Goal: Information Seeking & Learning: Learn about a topic

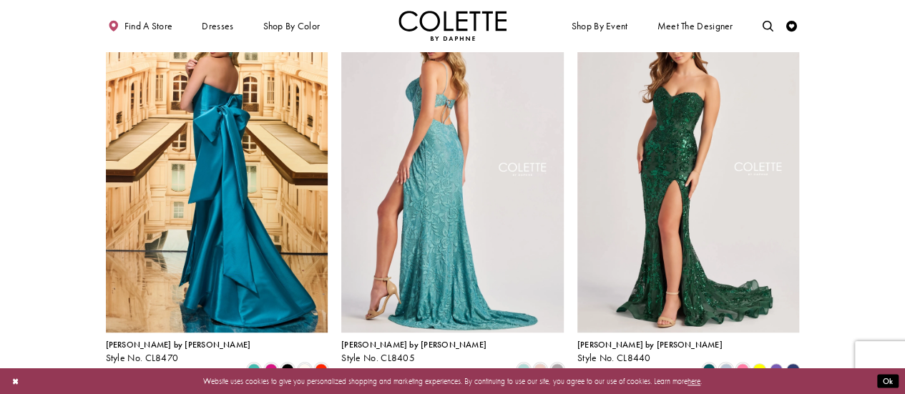
scroll to position [322, 0]
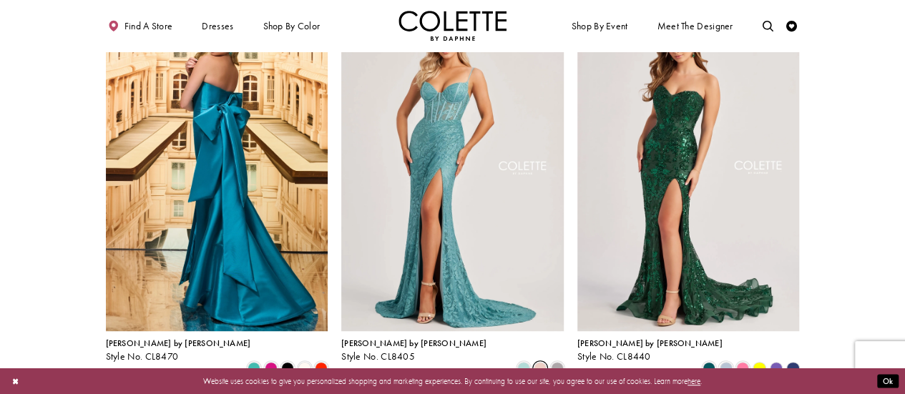
click at [541, 362] on span "Product List" at bounding box center [540, 368] width 13 height 13
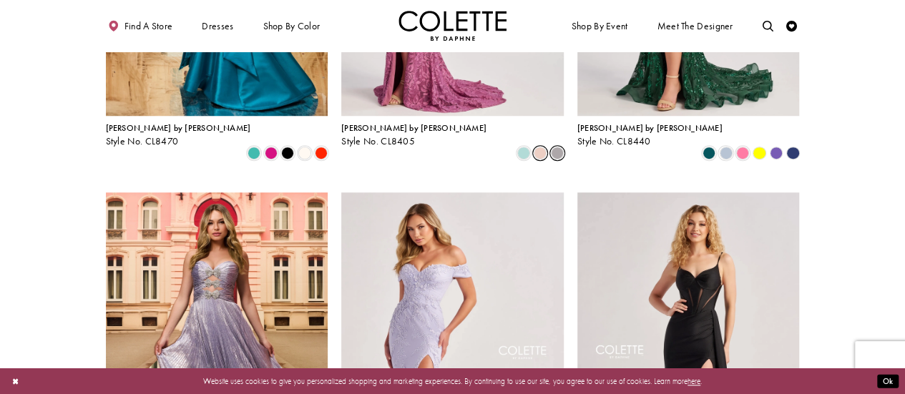
scroll to position [536, 0]
drag, startPoint x: 556, startPoint y: 345, endPoint x: 874, endPoint y: 169, distance: 363.4
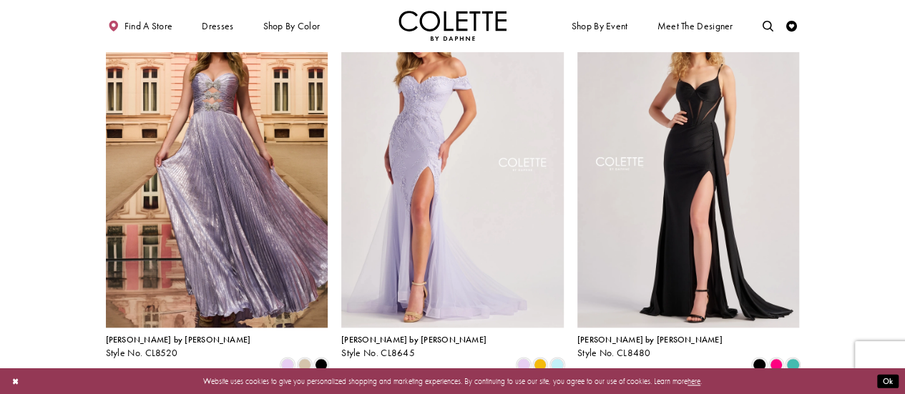
scroll to position [725, 0]
drag, startPoint x: 555, startPoint y: 328, endPoint x: 452, endPoint y: 323, distance: 103.1
click at [452, 357] on div "Product List" at bounding box center [498, 365] width 134 height 16
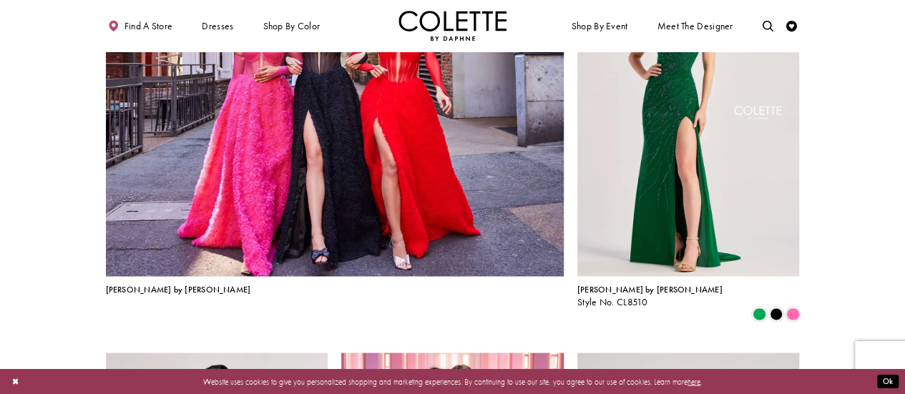
scroll to position [1175, 0]
drag, startPoint x: 750, startPoint y: 221, endPoint x: 868, endPoint y: 188, distance: 123.2
click at [868, 188] on section at bounding box center [452, 325] width 905 height 2389
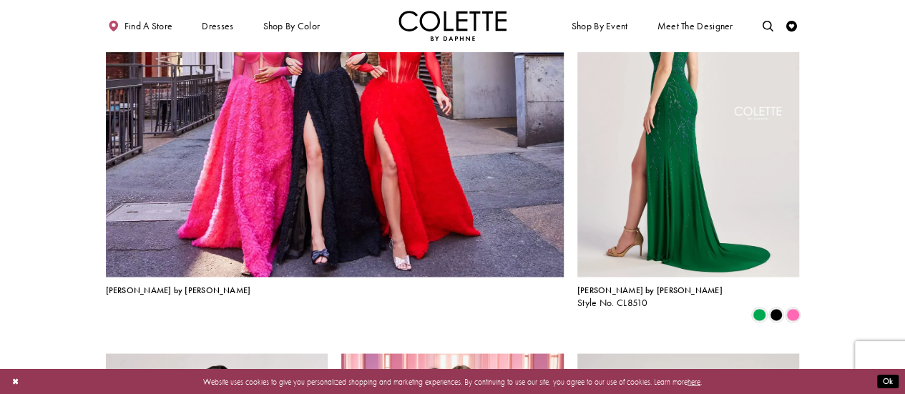
click at [704, 200] on img "Visit Colette by Daphne Style No. CL8510 Page" at bounding box center [688, 115] width 222 height 323
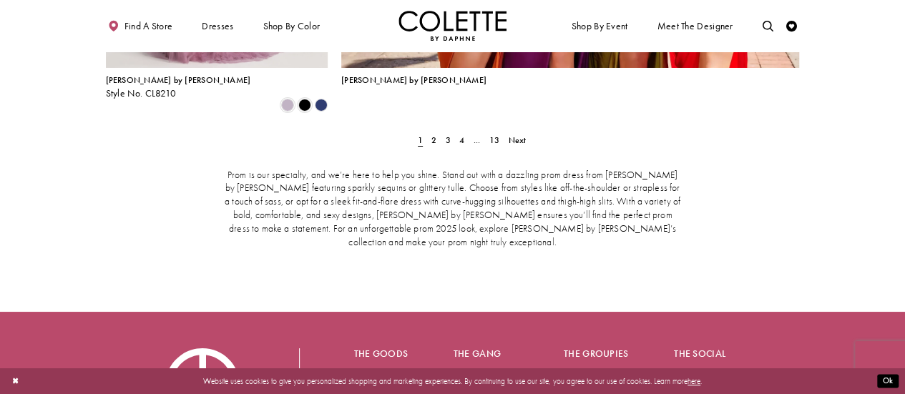
scroll to position [2480, 0]
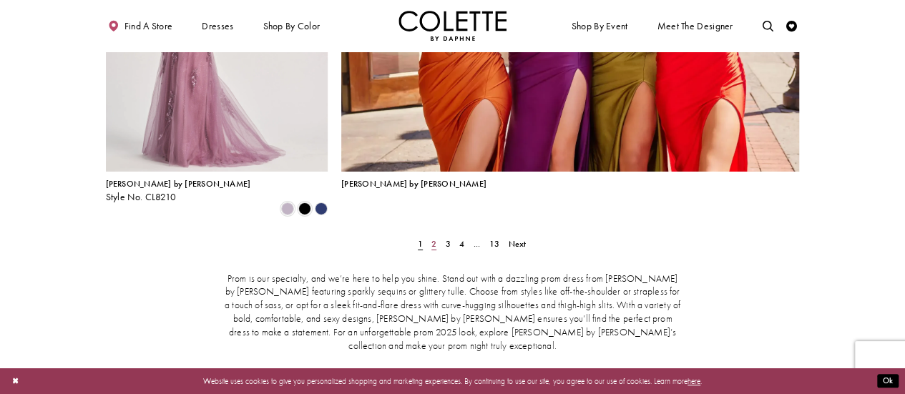
click at [432, 238] on span "2" at bounding box center [433, 243] width 5 height 11
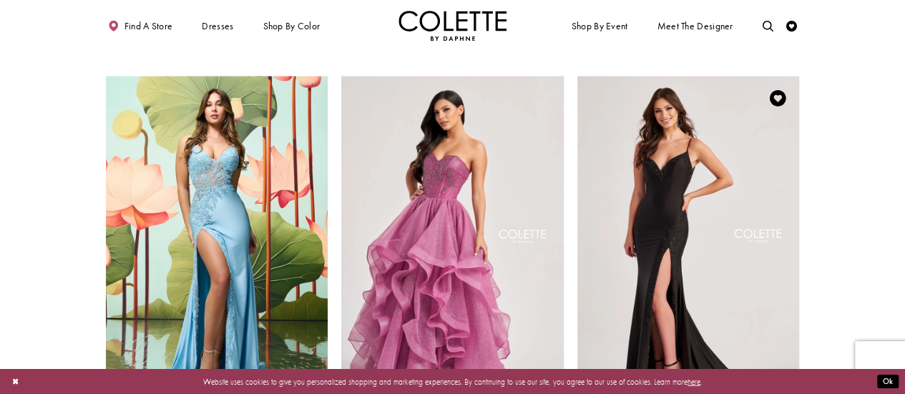
scroll to position [1450, 0]
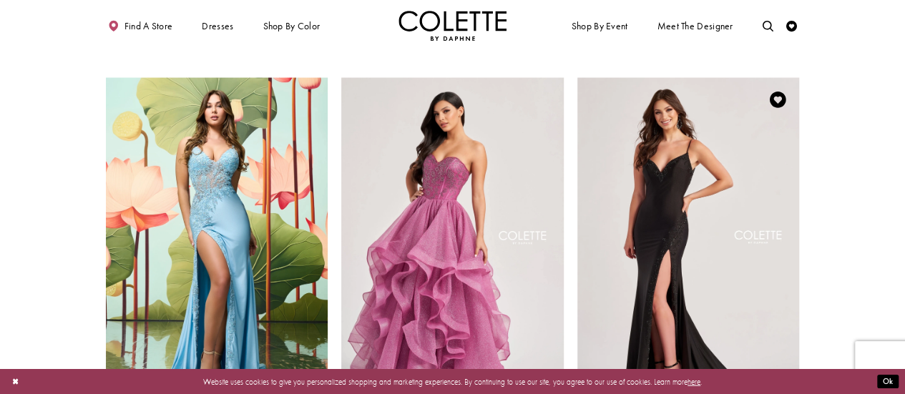
drag, startPoint x: 702, startPoint y: 181, endPoint x: 662, endPoint y: 177, distance: 40.3
click at [662, 177] on img "Visit Colette by Daphne Style No. CL8485 Page" at bounding box center [688, 239] width 222 height 323
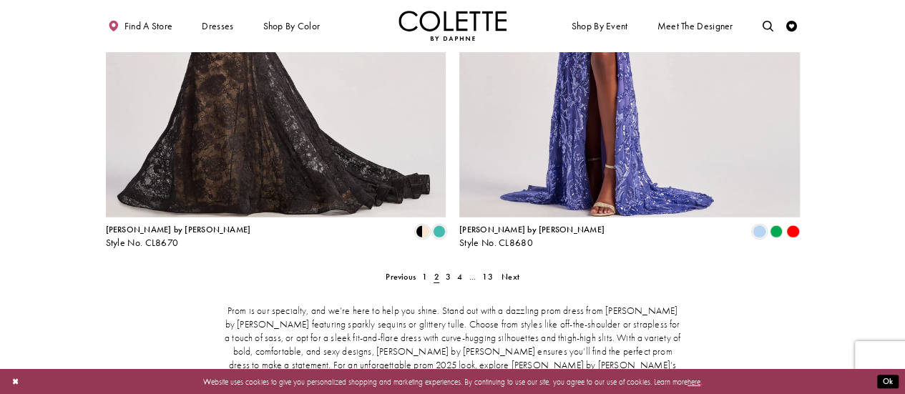
scroll to position [2237, 0]
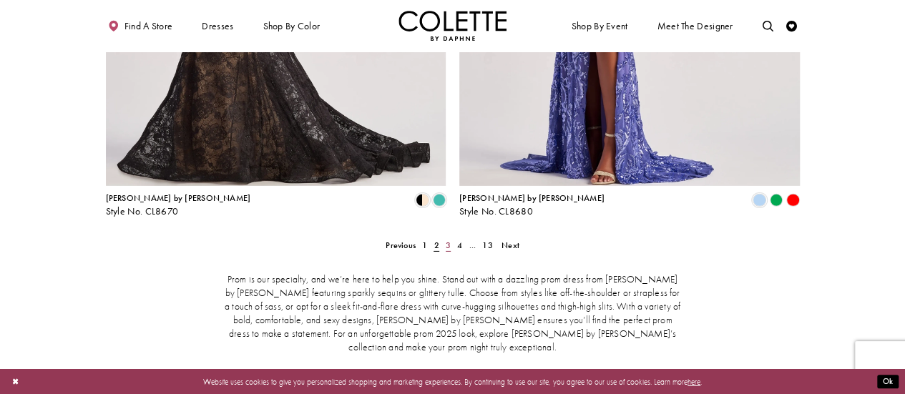
click at [443, 237] on link "3" at bounding box center [447, 245] width 11 height 16
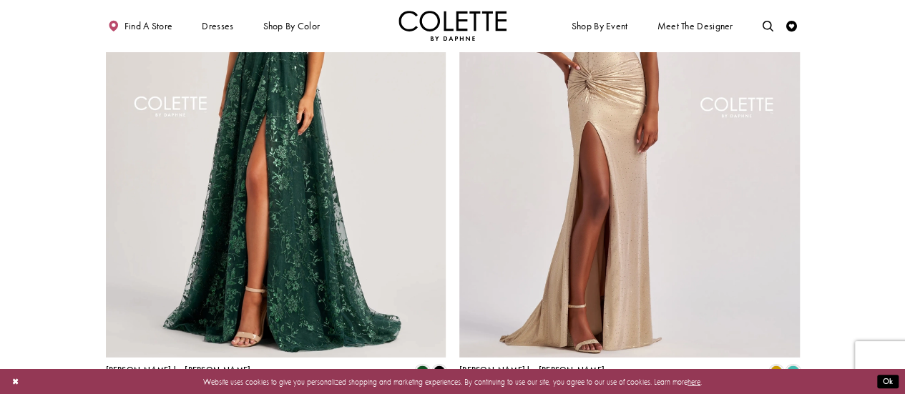
scroll to position [2137, 0]
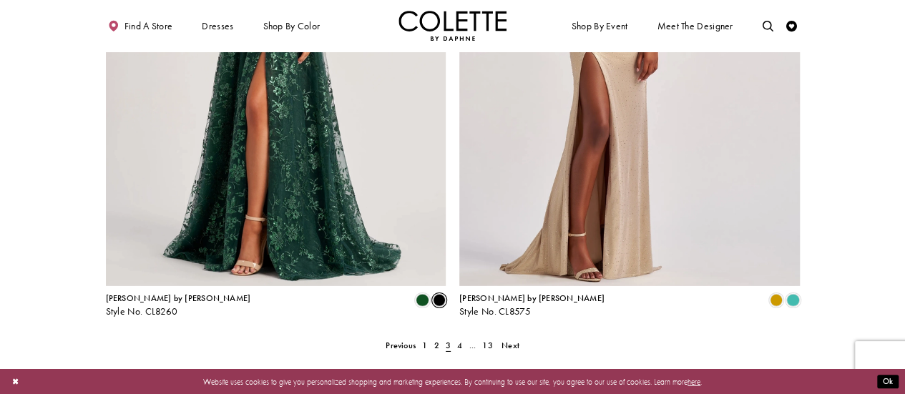
click at [433, 294] on span "Product List" at bounding box center [439, 300] width 13 height 13
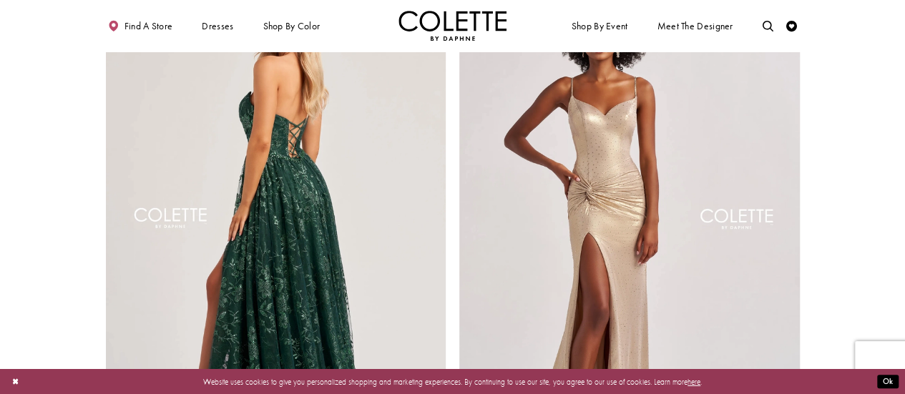
scroll to position [1923, 0]
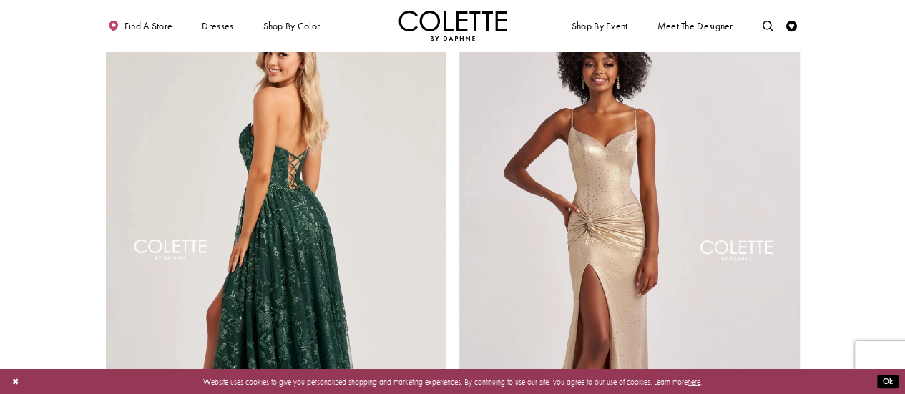
click at [284, 194] on img "Visit Colette by Daphne Style No. CL8260 Page" at bounding box center [276, 253] width 340 height 495
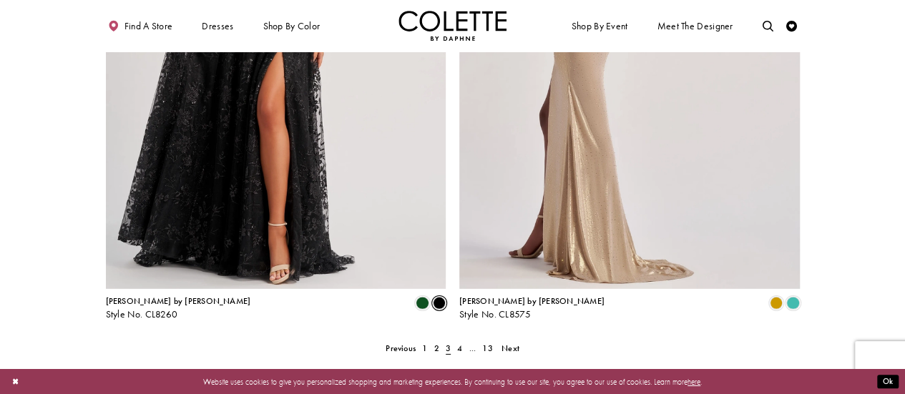
scroll to position [2133, 0]
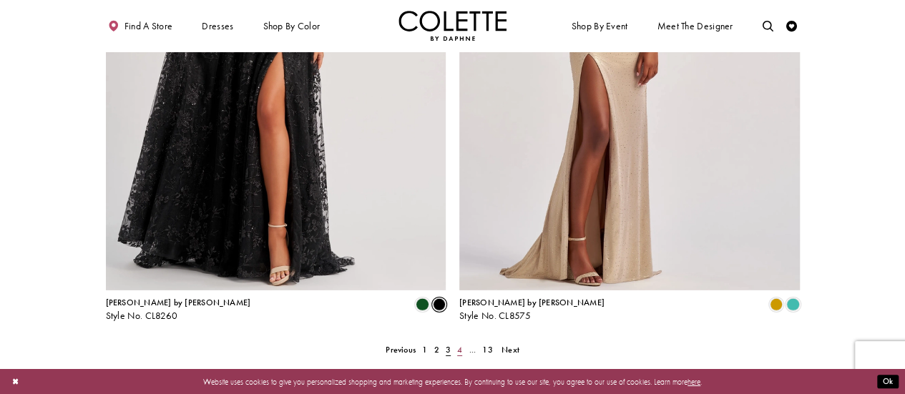
click at [462, 342] on link "4" at bounding box center [459, 350] width 11 height 16
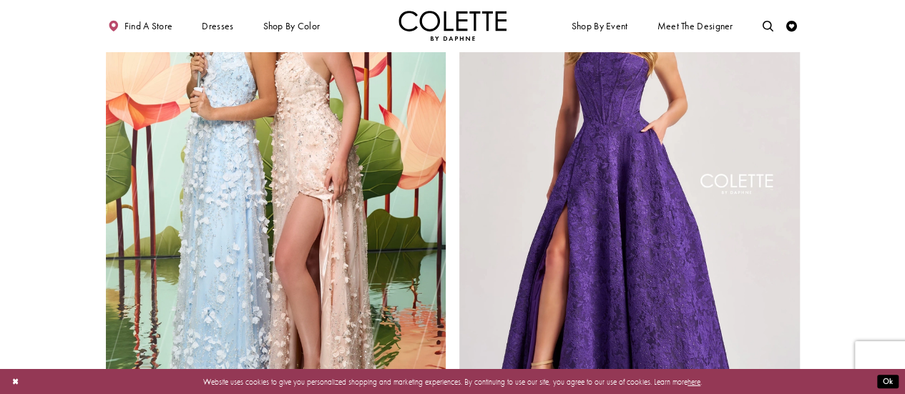
scroll to position [2066, 0]
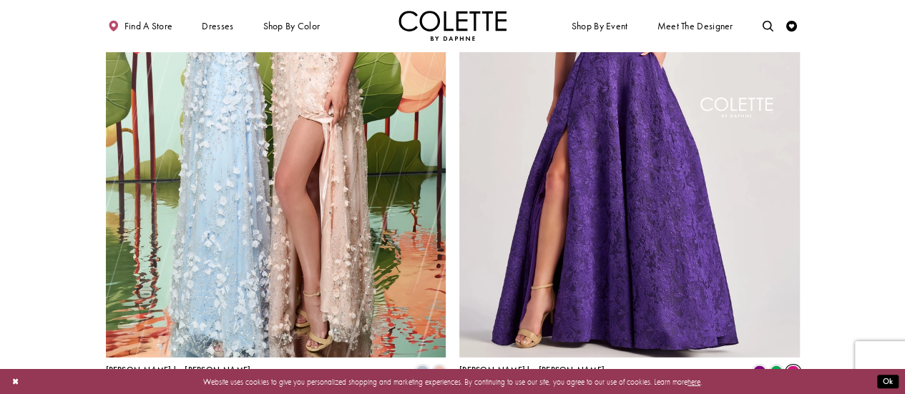
click at [798, 365] on span "Product List" at bounding box center [792, 371] width 13 height 13
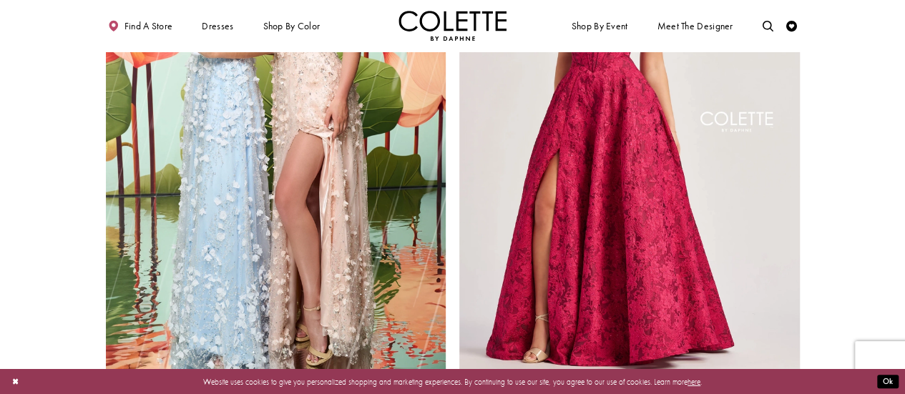
scroll to position [2209, 0]
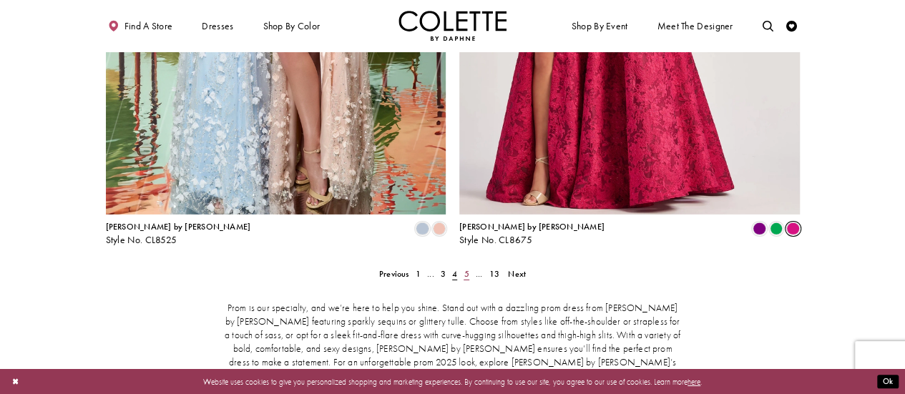
click at [463, 266] on link "5" at bounding box center [466, 274] width 11 height 16
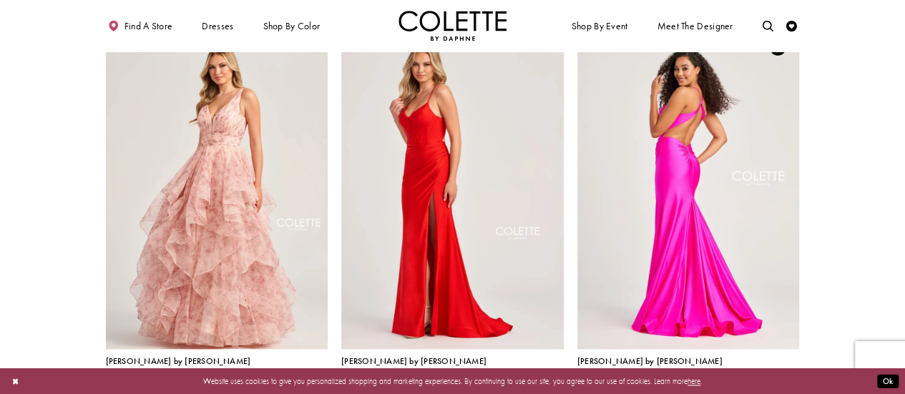
scroll to position [707, 0]
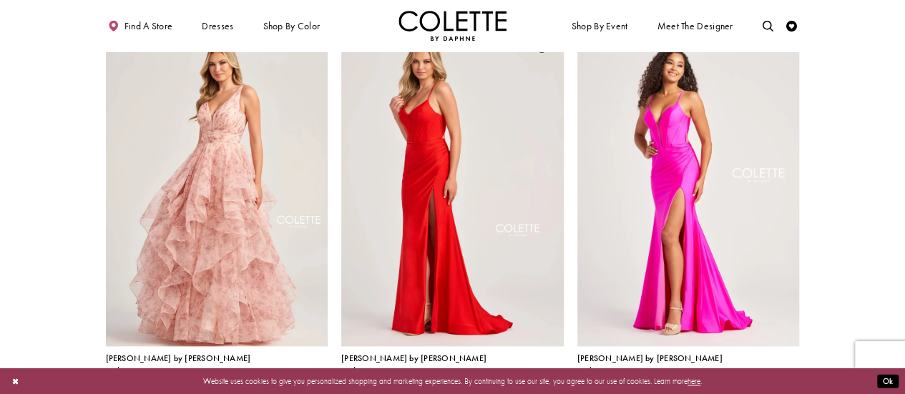
click at [554, 377] on span "Product List" at bounding box center [557, 383] width 13 height 13
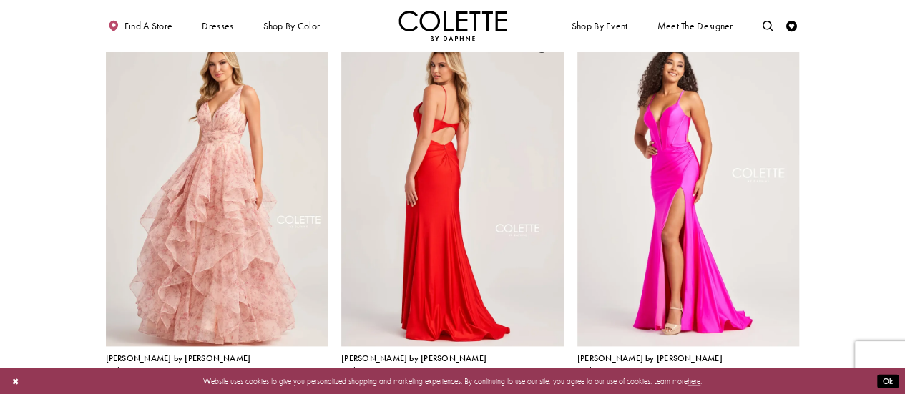
click at [529, 291] on img "Visit Colette by Daphne Style No. CL5111 Page" at bounding box center [452, 184] width 222 height 323
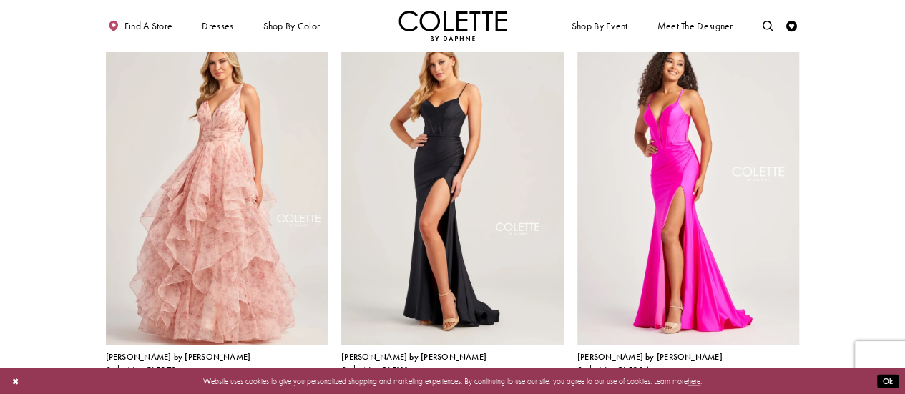
scroll to position [778, 0]
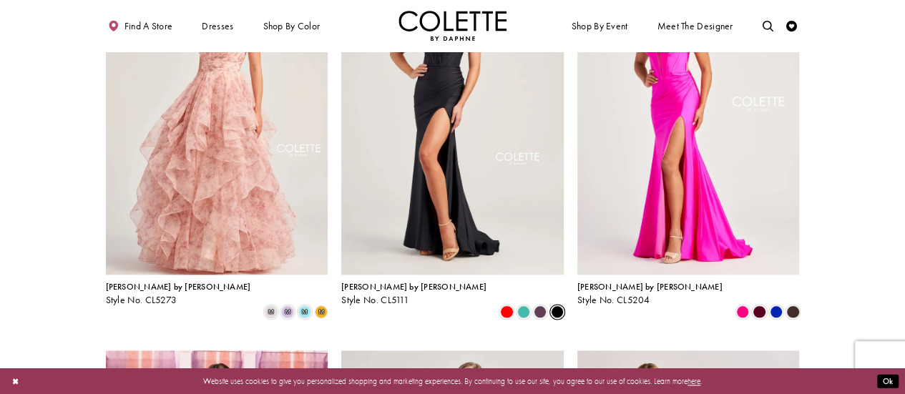
click at [760, 303] on div "Product List" at bounding box center [759, 311] width 16 height 16
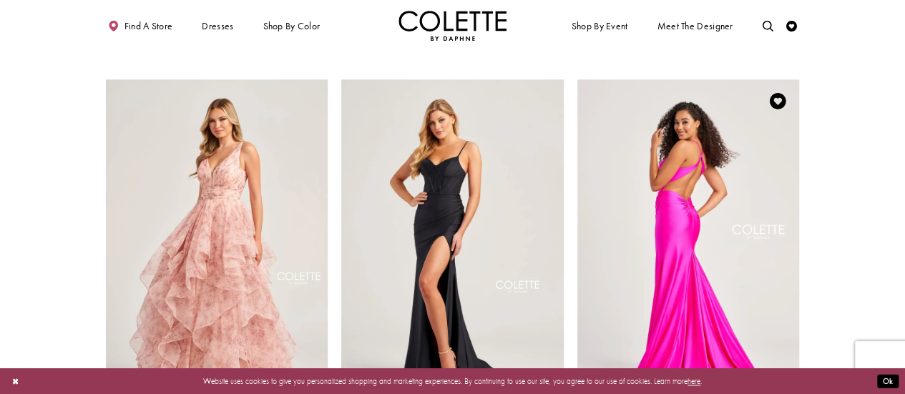
scroll to position [635, 0]
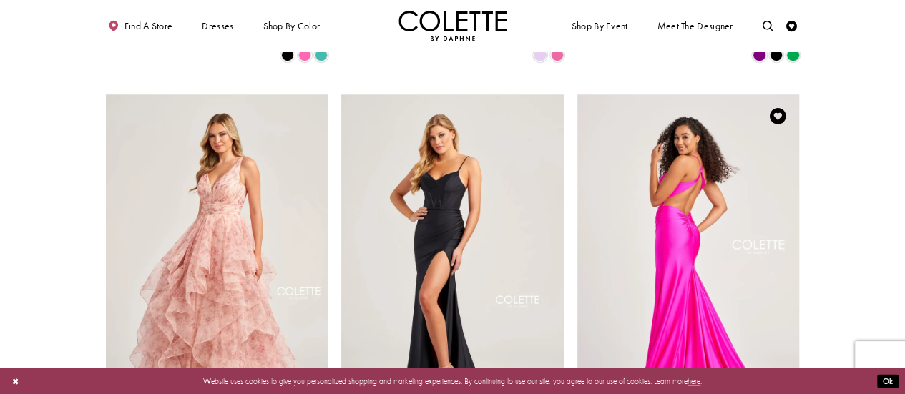
click at [744, 252] on img "Visit Colette by Daphne Style No. CL5204 Page" at bounding box center [688, 255] width 222 height 323
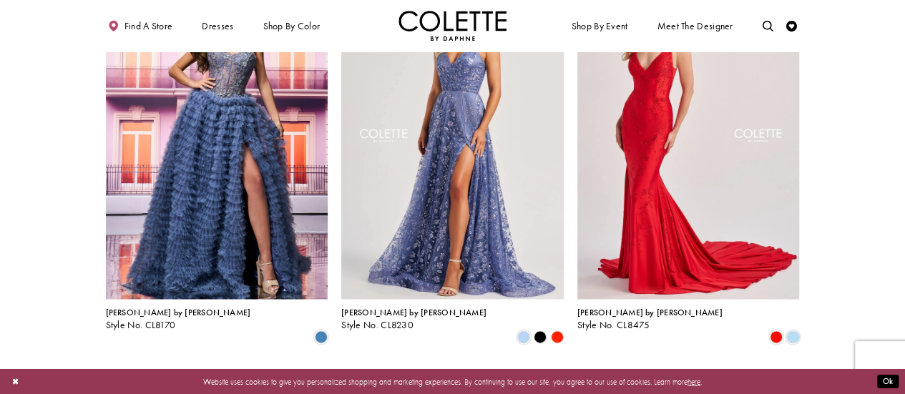
scroll to position [1279, 0]
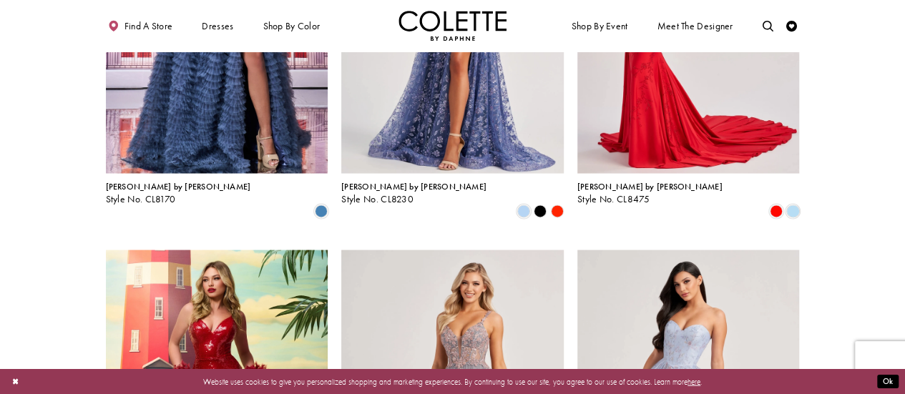
click at [541, 202] on polygon "Product List" at bounding box center [540, 210] width 16 height 16
click at [537, 202] on polygon "Product List" at bounding box center [540, 210] width 16 height 16
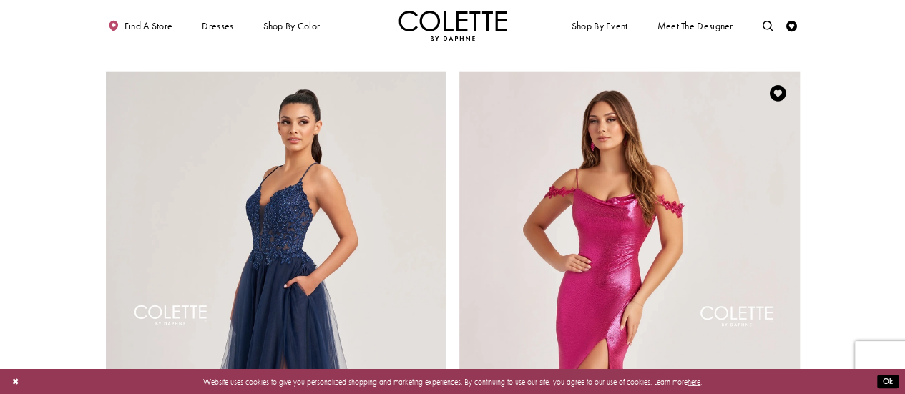
scroll to position [1851, 0]
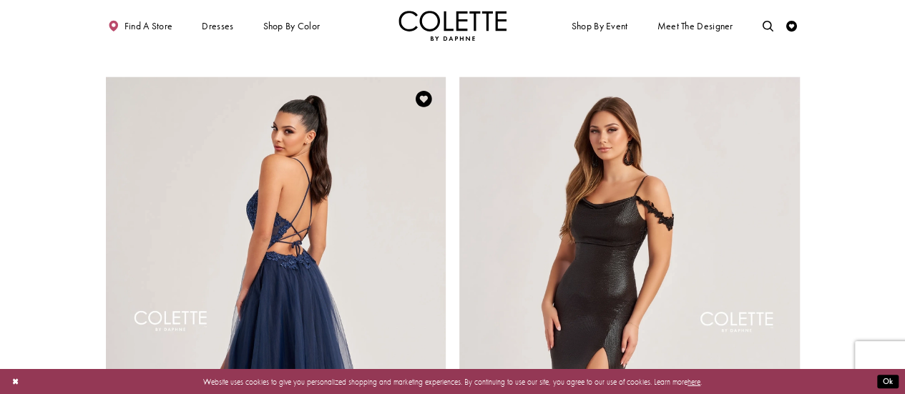
click at [302, 211] on img "Visit Colette by Daphne Style No. CL8320 Page" at bounding box center [276, 324] width 340 height 495
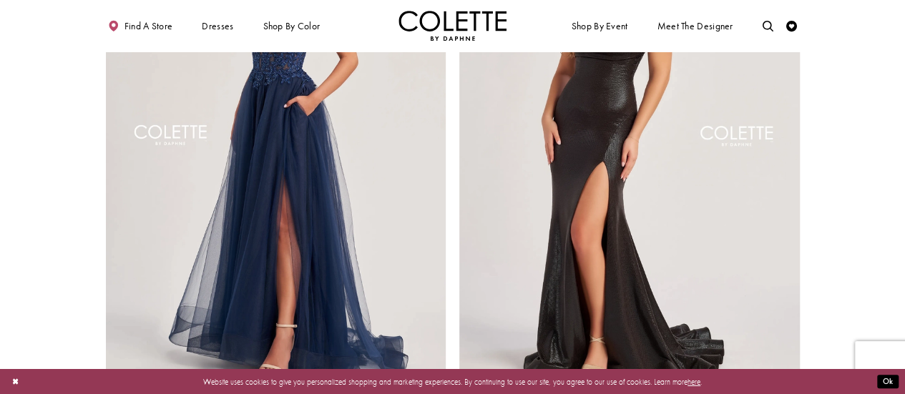
scroll to position [2137, 0]
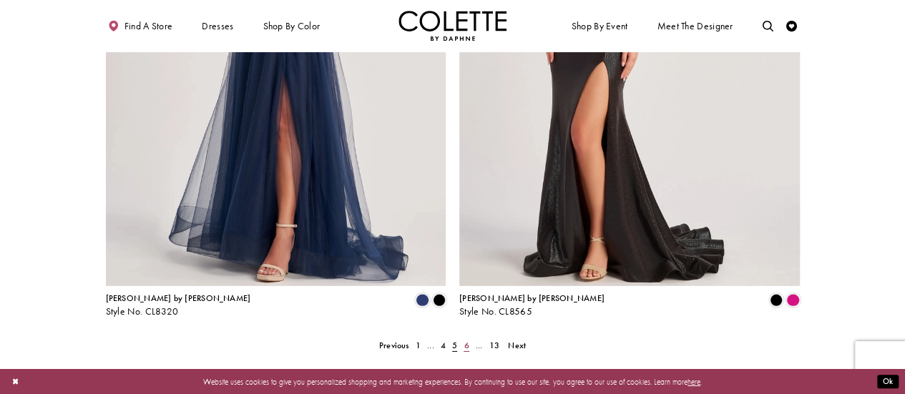
click at [467, 338] on link "6" at bounding box center [466, 346] width 11 height 16
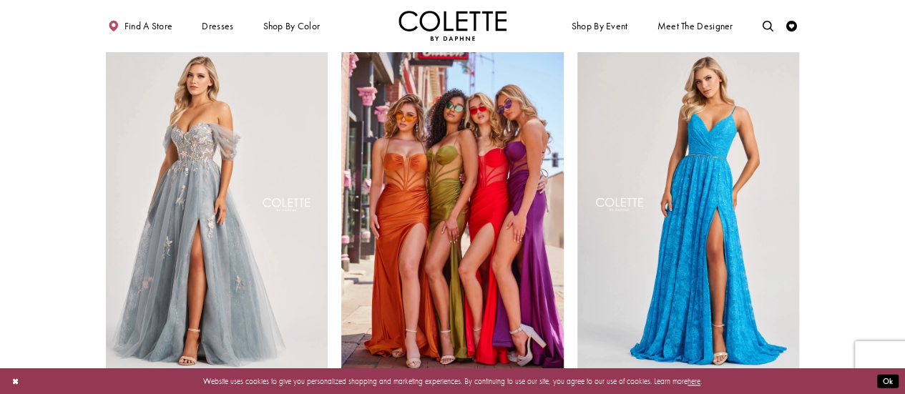
scroll to position [707, 0]
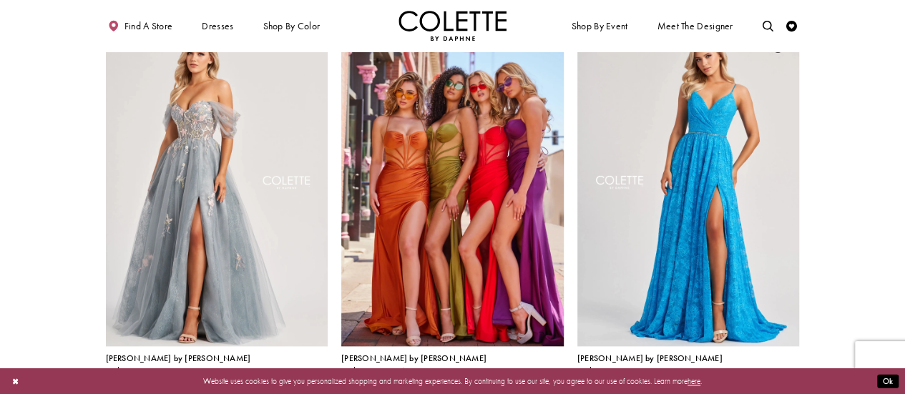
click at [795, 377] on span "Product List" at bounding box center [792, 383] width 13 height 13
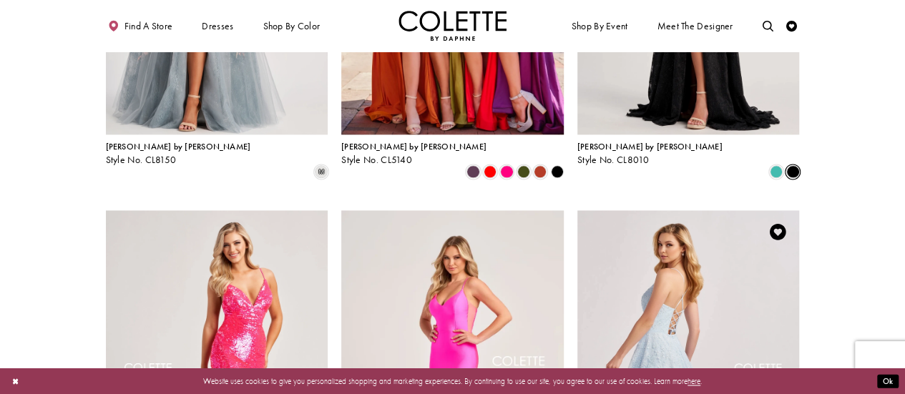
scroll to position [921, 0]
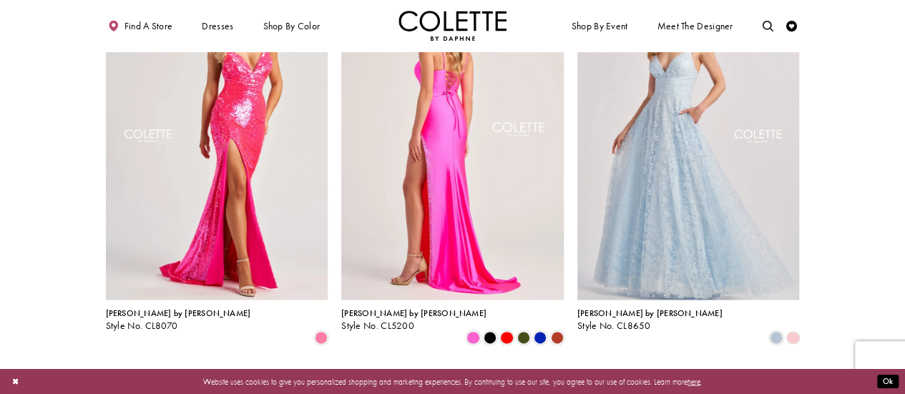
scroll to position [1207, 0]
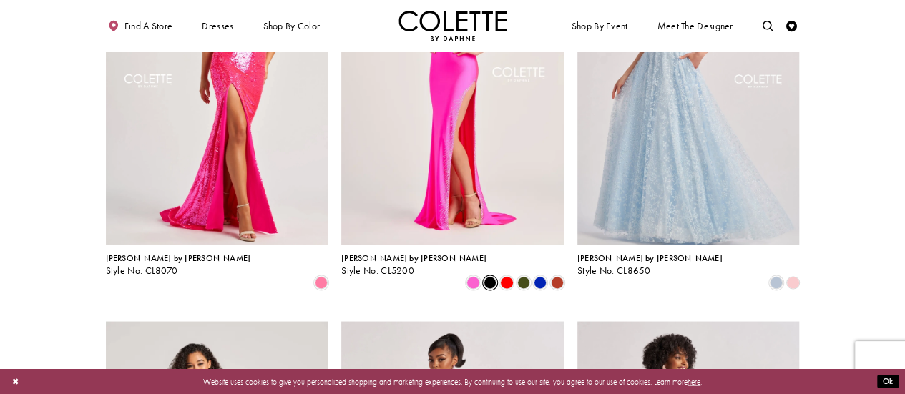
click at [488, 276] on span "Product List" at bounding box center [489, 282] width 13 height 13
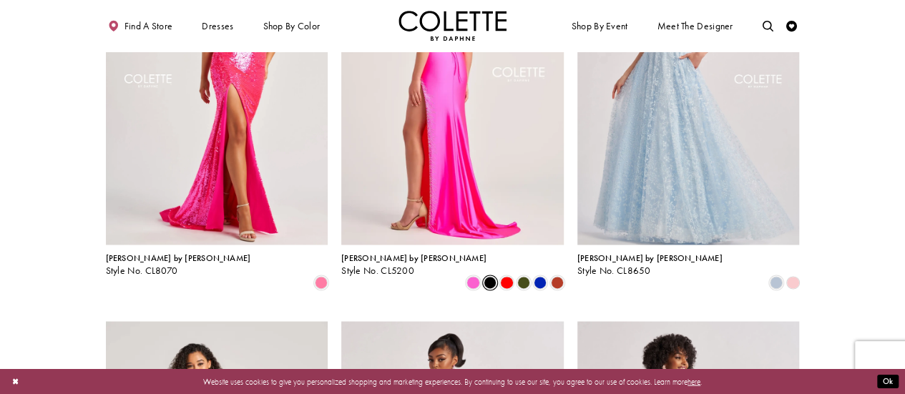
scroll to position [1064, 0]
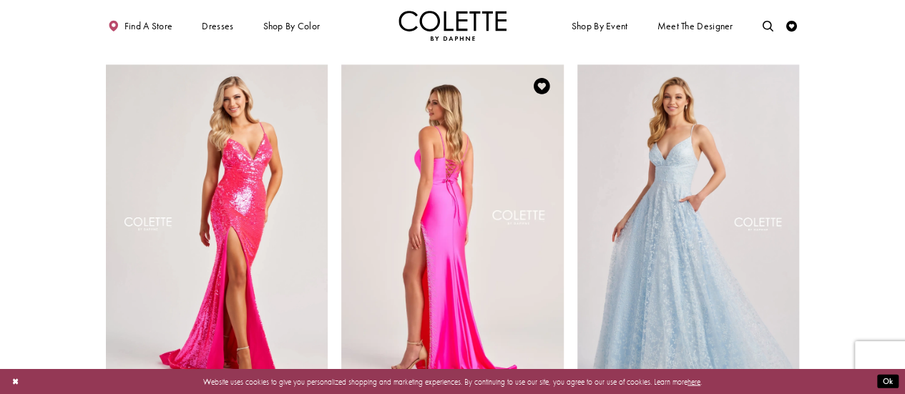
click at [476, 212] on img "Visit Colette by Daphne Style No. CL5200 Page" at bounding box center [452, 225] width 222 height 323
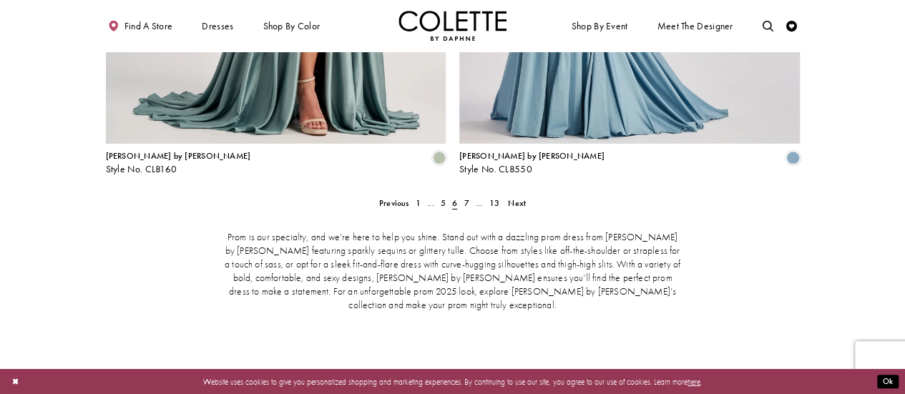
scroll to position [2280, 0]
click at [468, 195] on link "7" at bounding box center [466, 203] width 11 height 16
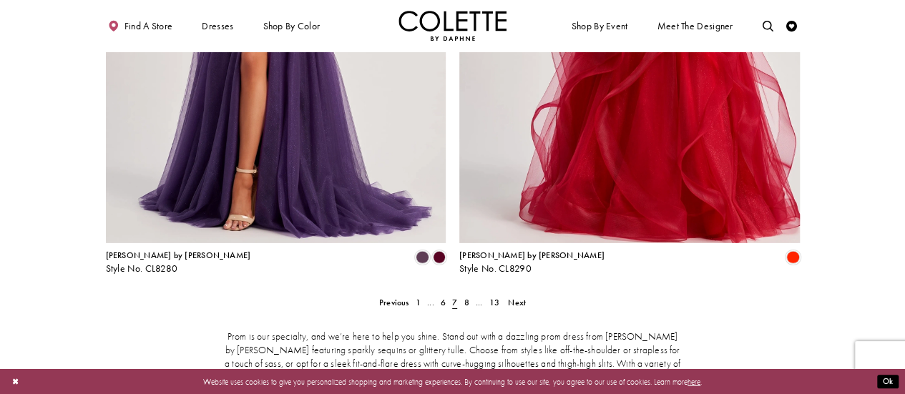
scroll to position [2209, 0]
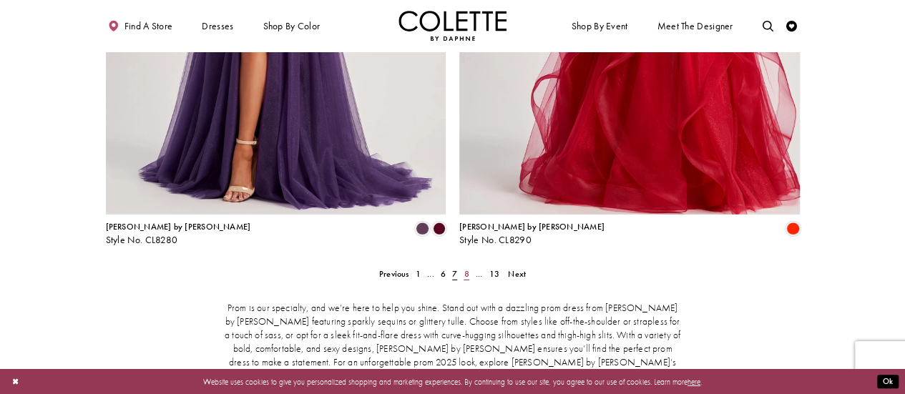
click at [468, 268] on span "8" at bounding box center [465, 273] width 5 height 11
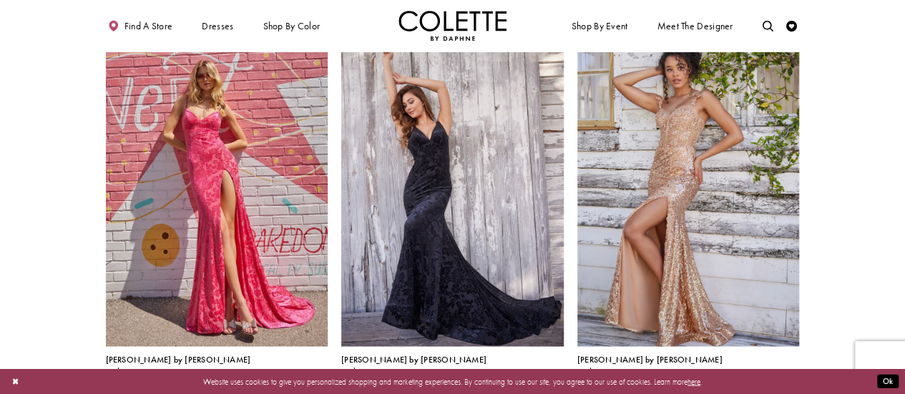
scroll to position [1136, 0]
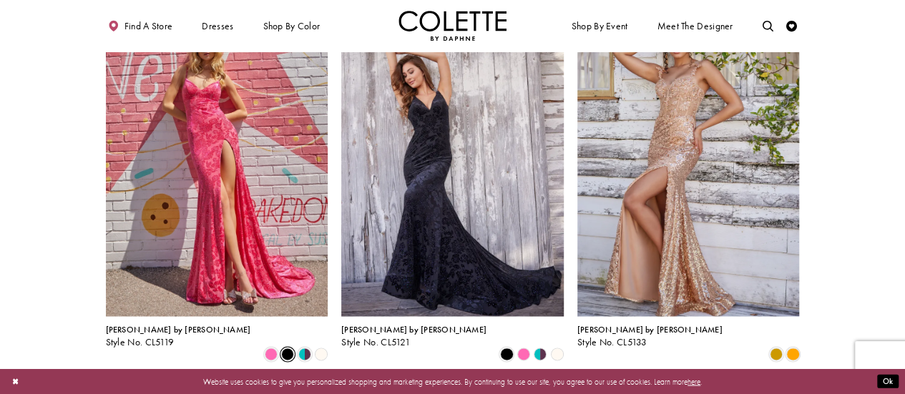
click at [288, 348] on span "Product List" at bounding box center [287, 354] width 13 height 13
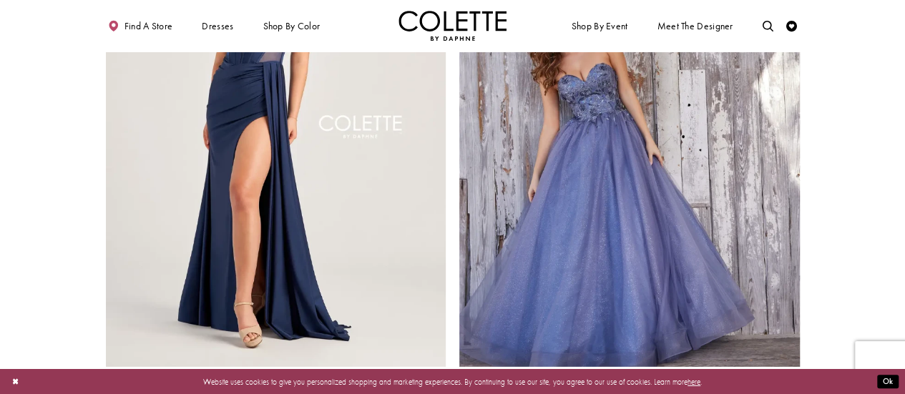
scroll to position [2209, 0]
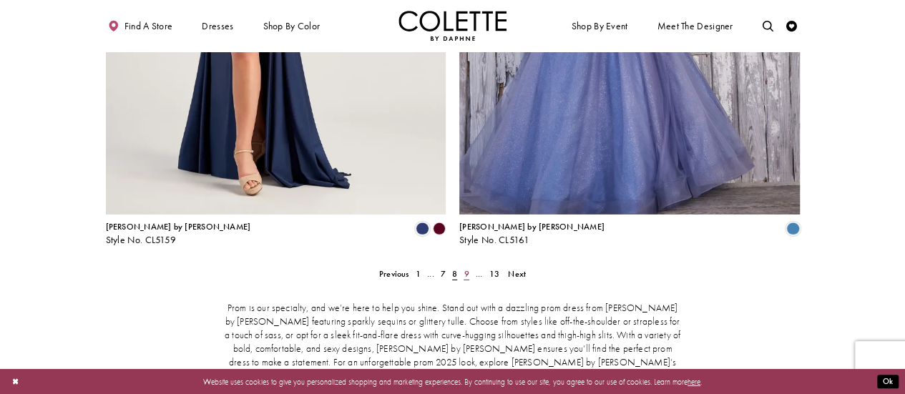
click at [465, 268] on span "9" at bounding box center [465, 273] width 5 height 11
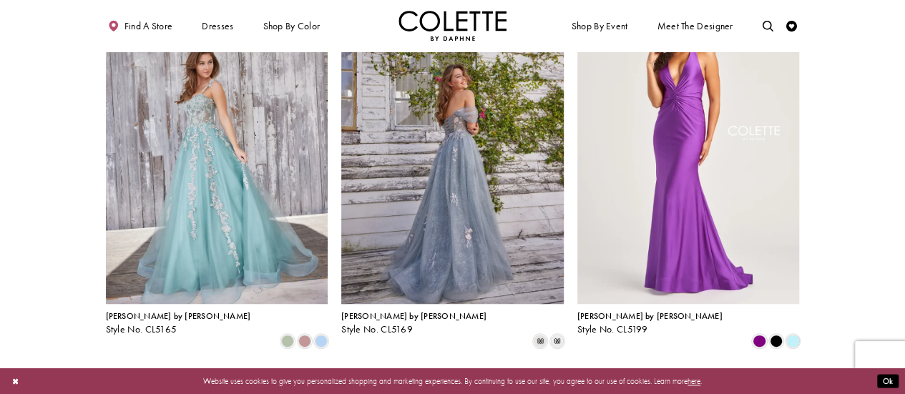
scroll to position [421, 0]
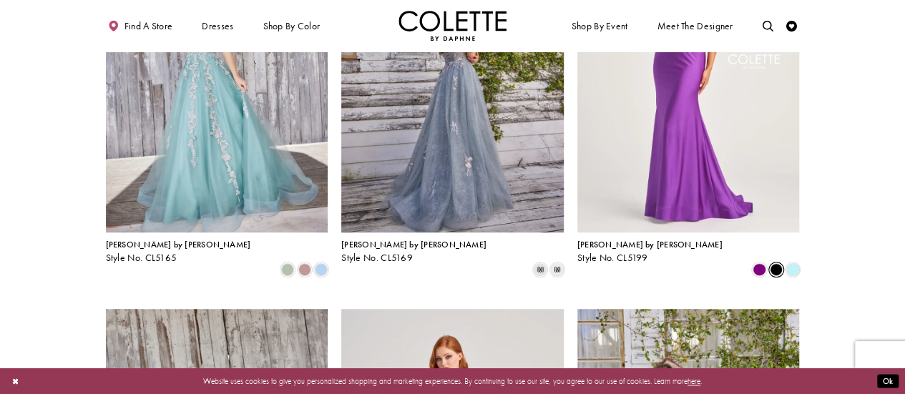
click at [777, 263] on span "Product List" at bounding box center [776, 269] width 13 height 13
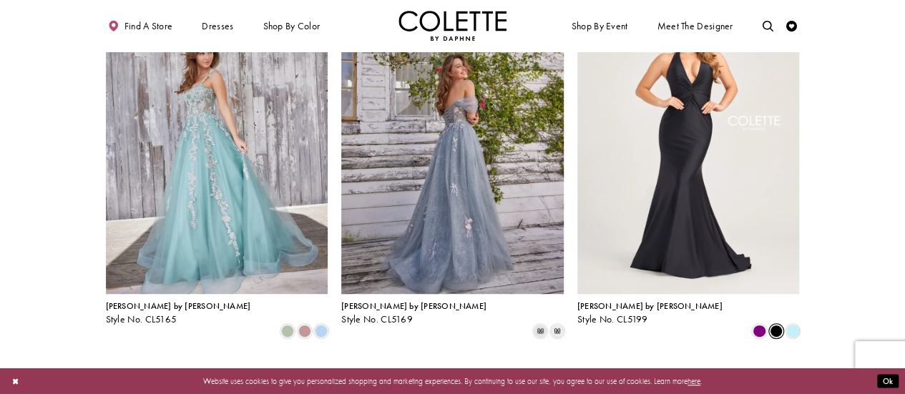
scroll to position [278, 0]
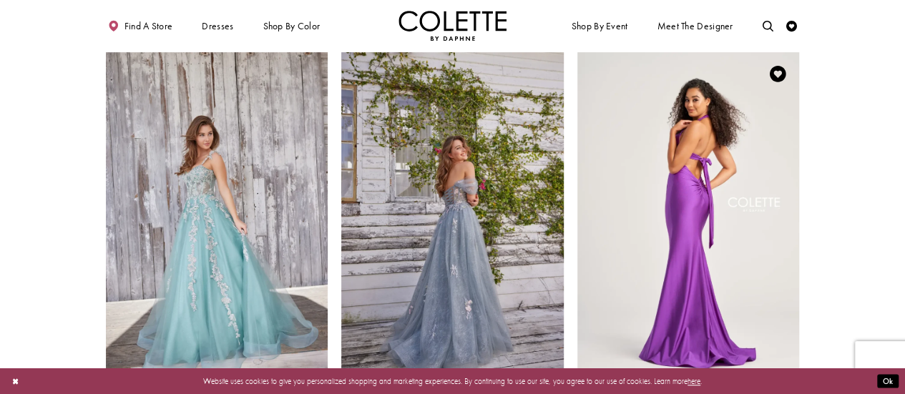
drag, startPoint x: 772, startPoint y: 242, endPoint x: 761, endPoint y: 242, distance: 11.5
click at [767, 244] on img "Visit Colette by Daphne Style No. CL5199 Page" at bounding box center [688, 213] width 222 height 323
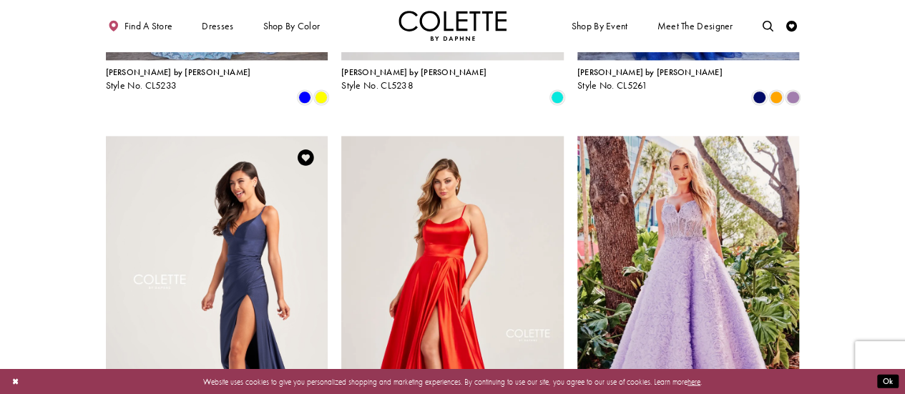
scroll to position [1064, 0]
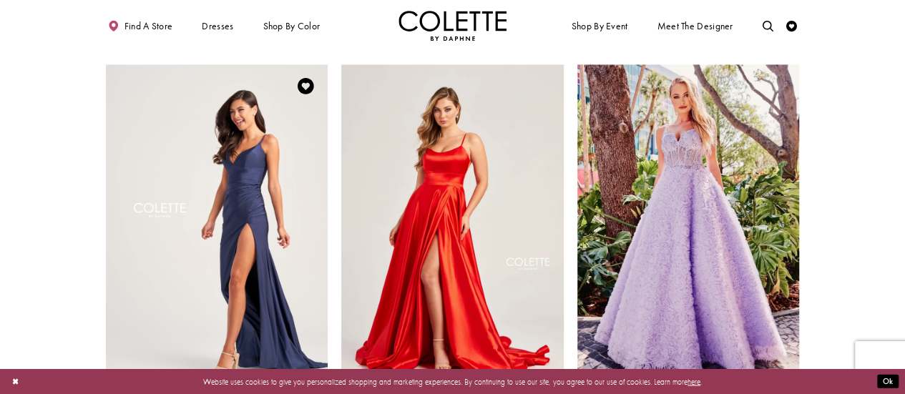
click at [298, 291] on img "Visit Colette by Daphne Style No. CL5278 Page" at bounding box center [217, 225] width 222 height 323
click at [283, 240] on img "Visit Colette by Daphne Style No. CL5278 Page" at bounding box center [217, 225] width 222 height 323
click at [282, 212] on img "Visit Colette by Daphne Style No. CL5278 Page" at bounding box center [217, 225] width 222 height 323
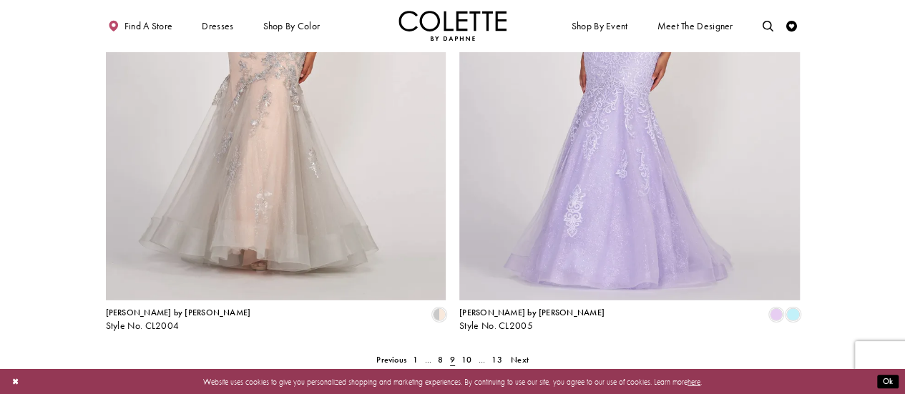
scroll to position [2280, 0]
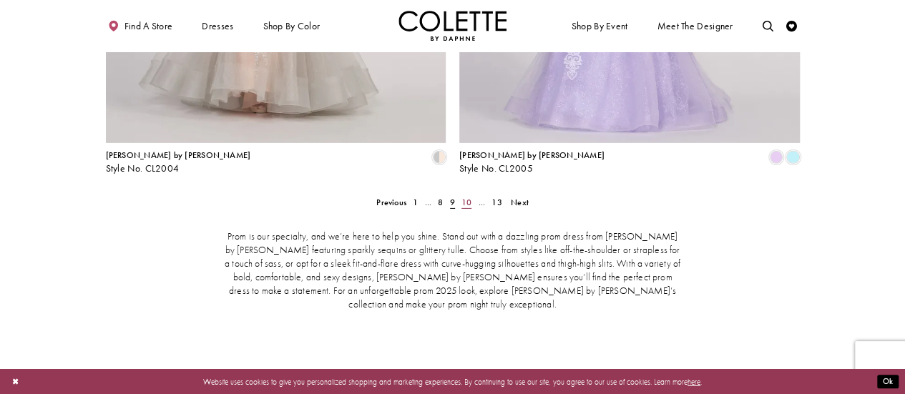
click at [463, 197] on span "10" at bounding box center [466, 202] width 10 height 11
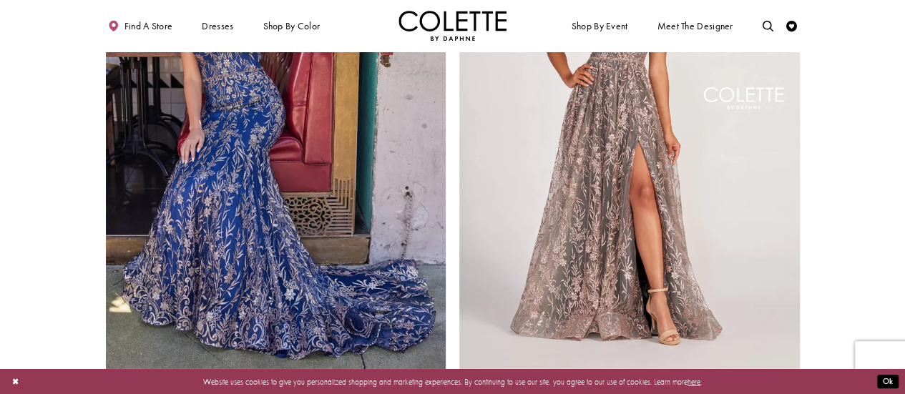
scroll to position [2209, 0]
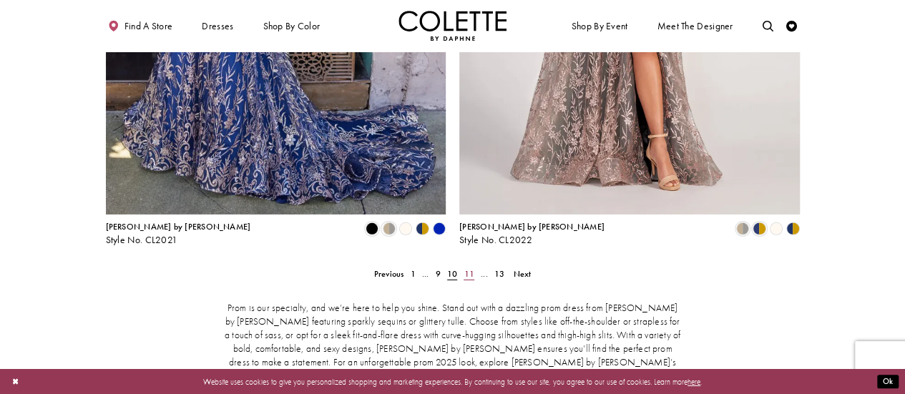
click at [473, 268] on span "11" at bounding box center [468, 273] width 10 height 11
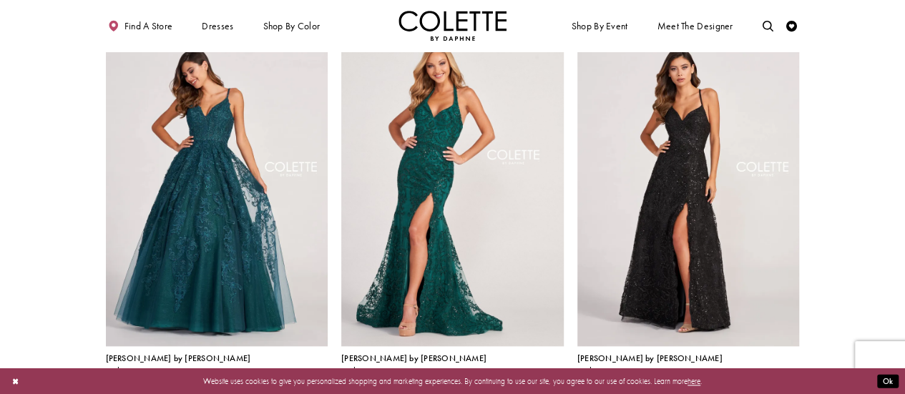
scroll to position [707, 0]
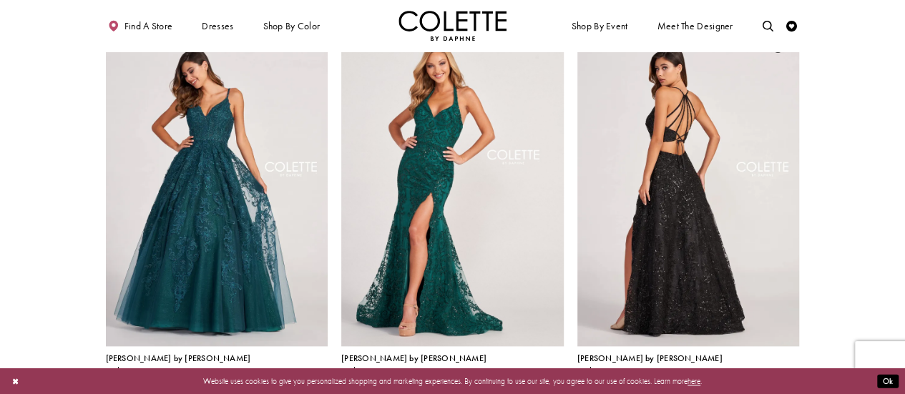
click at [683, 232] on img "Visit Colette by Daphne Style No. CL2028 Page" at bounding box center [688, 184] width 222 height 323
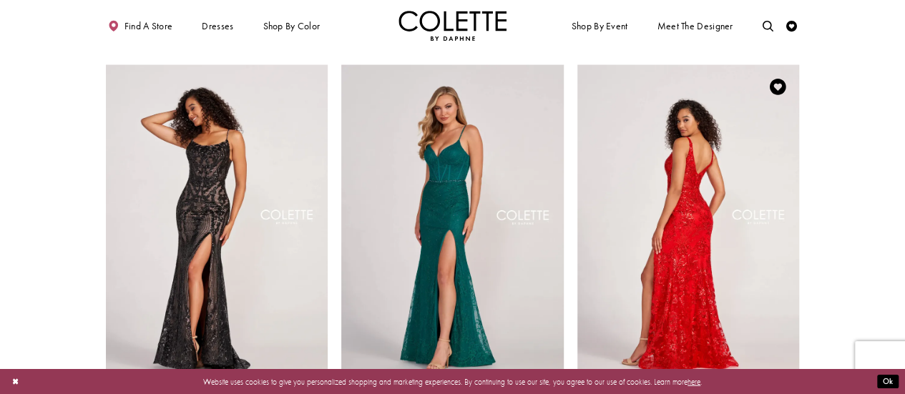
scroll to position [1493, 0]
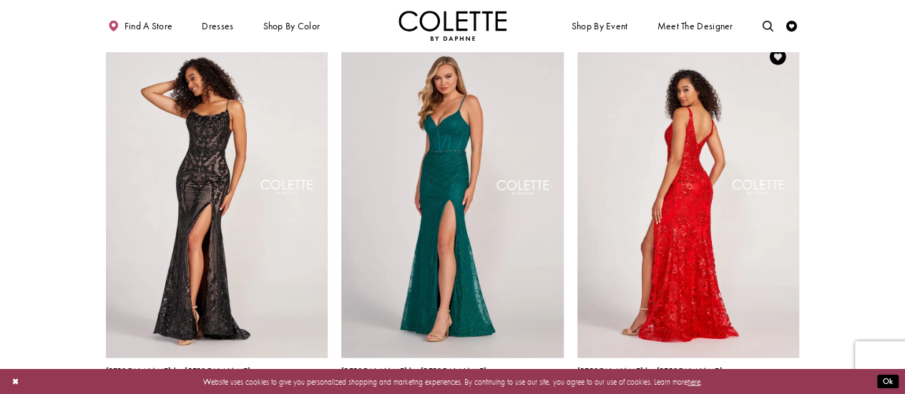
click at [748, 279] on img "Visit Colette by Daphne Style No. CL2040 Page" at bounding box center [688, 196] width 222 height 323
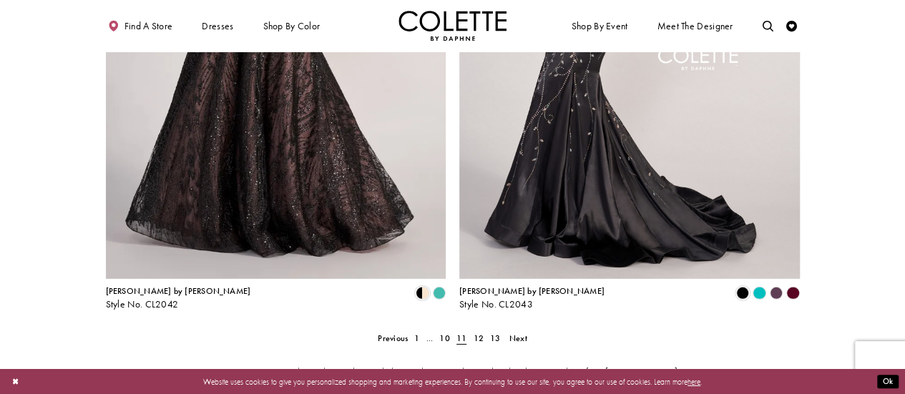
scroll to position [2280, 0]
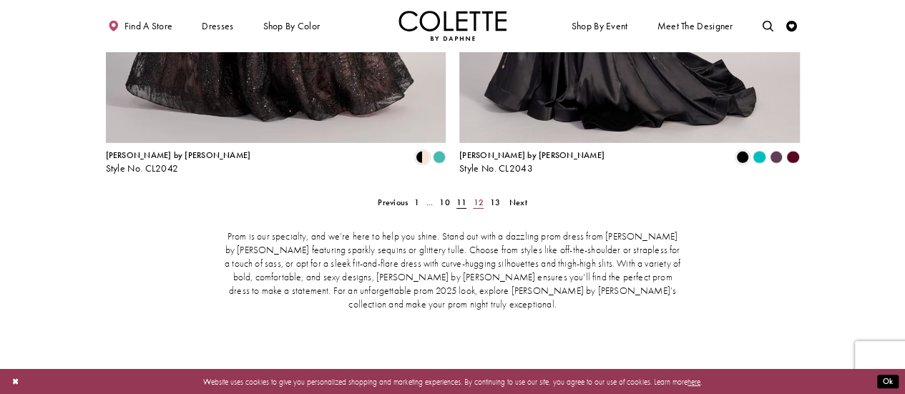
click at [478, 195] on link "12" at bounding box center [478, 203] width 17 height 16
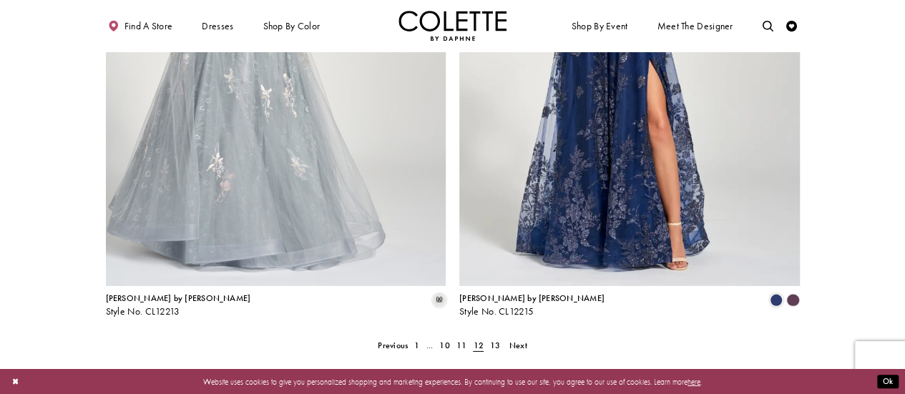
scroll to position [2209, 0]
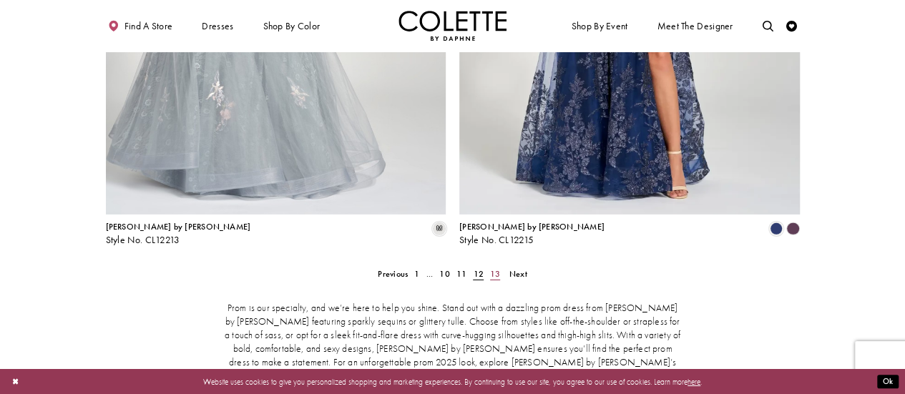
click at [497, 268] on span "13" at bounding box center [495, 273] width 10 height 11
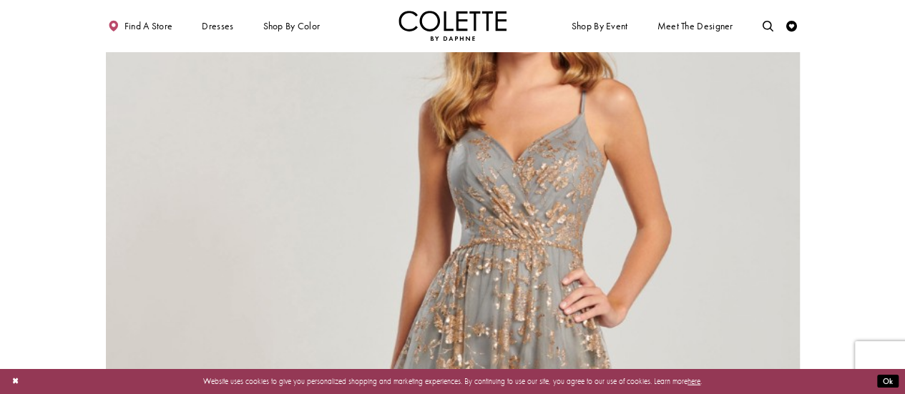
scroll to position [1279, 0]
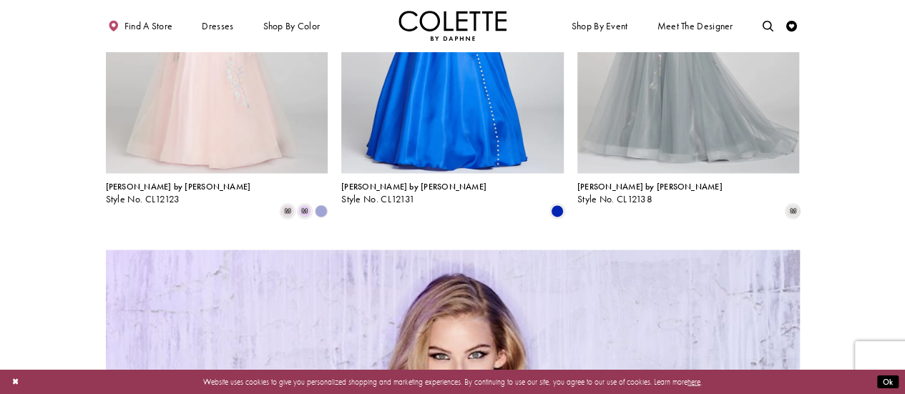
drag, startPoint x: 433, startPoint y: 88, endPoint x: 430, endPoint y: 97, distance: 9.0
click at [431, 92] on img "Visit Colette by Daphne Style No. CL12131 Page" at bounding box center [452, 11] width 222 height 323
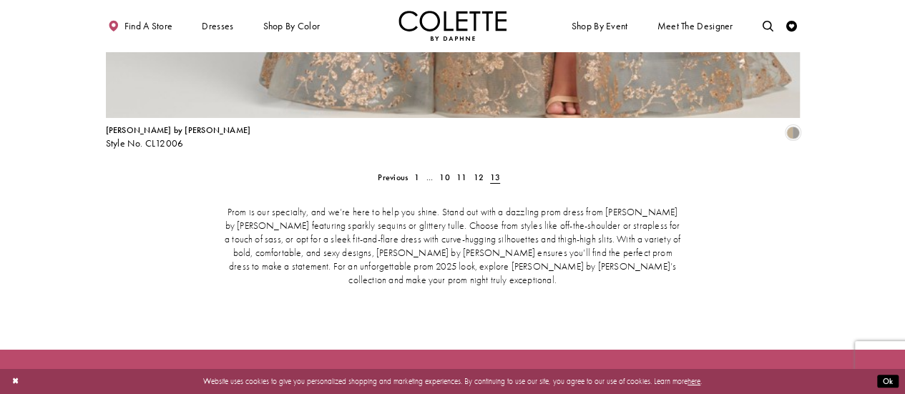
scroll to position [2495, 0]
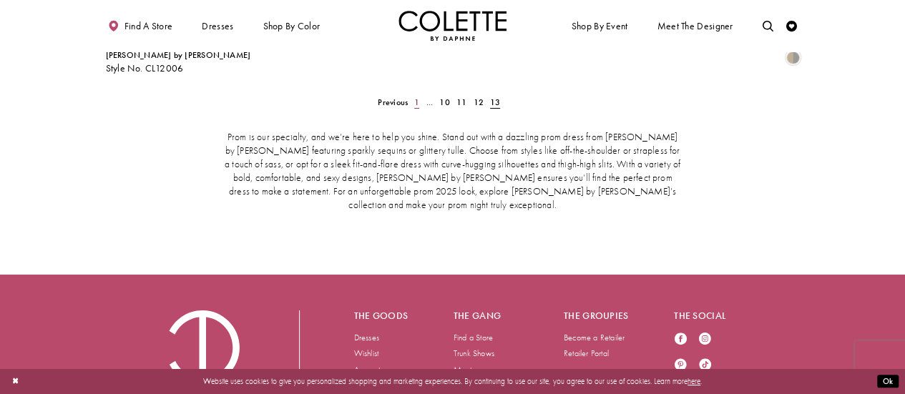
click at [417, 97] on span "1" at bounding box center [416, 102] width 5 height 11
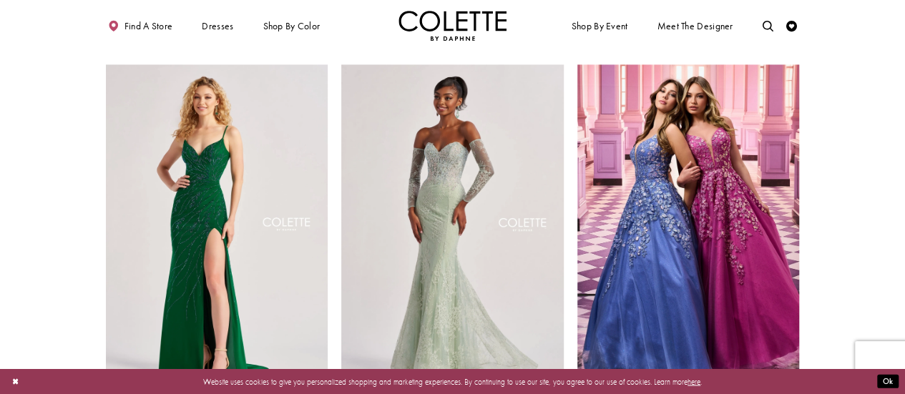
scroll to position [1136, 0]
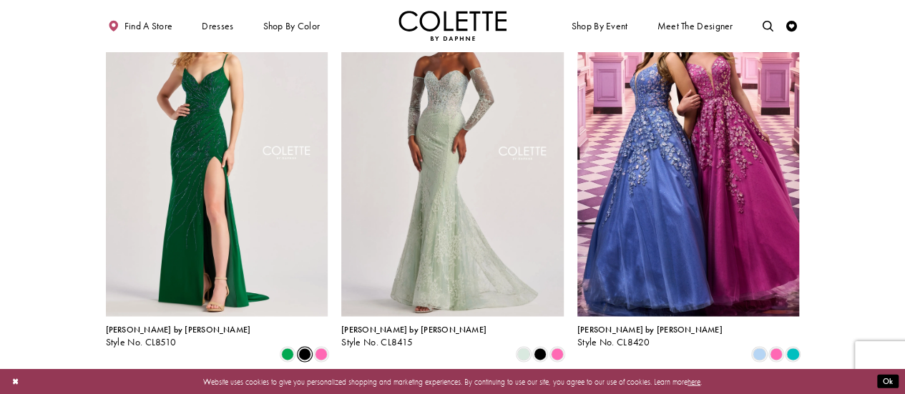
click at [303, 348] on span "Product List" at bounding box center [304, 354] width 13 height 13
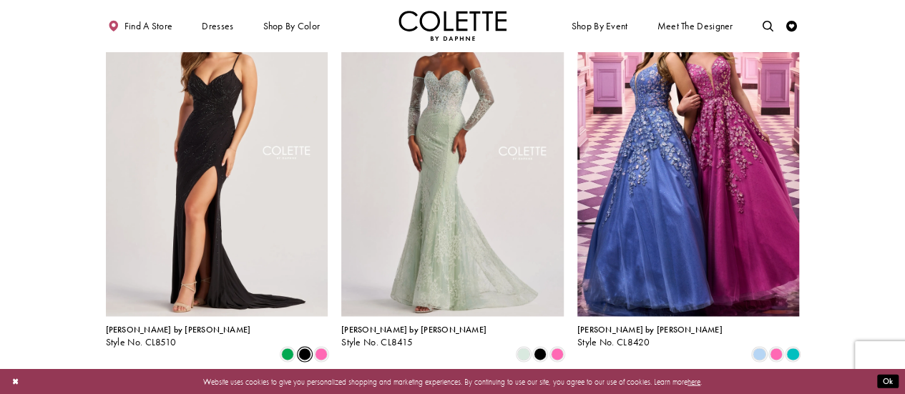
scroll to position [1064, 0]
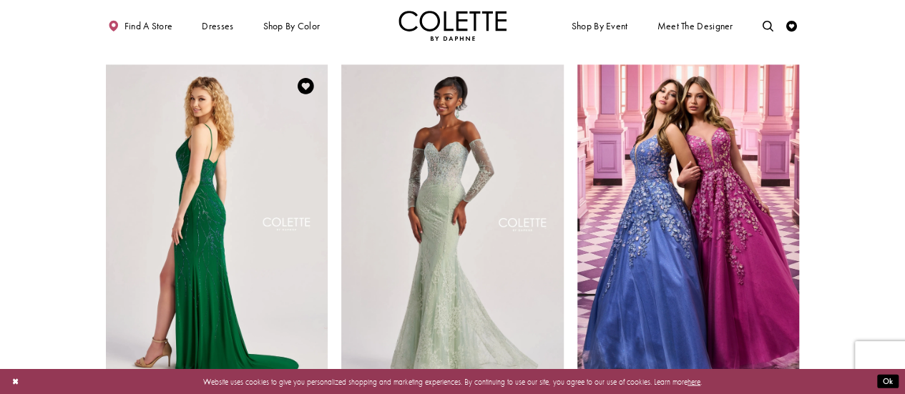
click at [299, 302] on img "Visit Colette by Daphne Style No. CL8510 Page" at bounding box center [217, 225] width 222 height 323
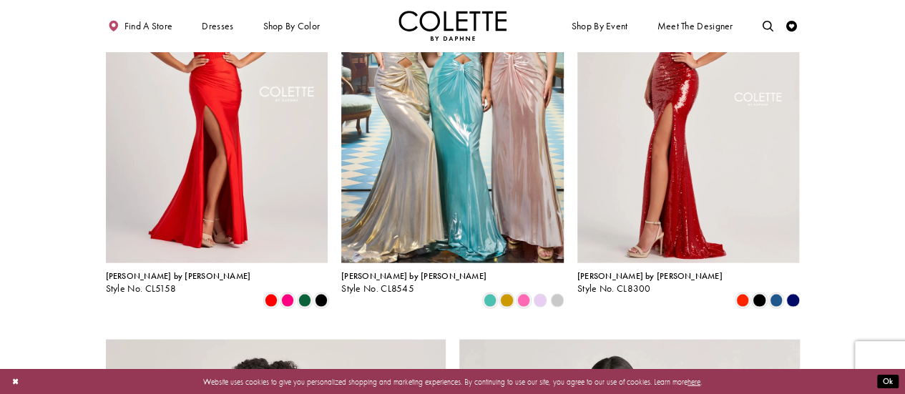
scroll to position [1565, 0]
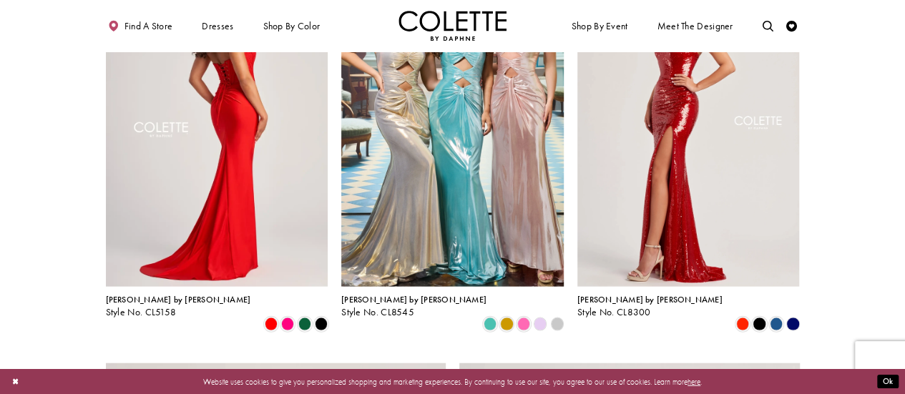
click at [286, 210] on img "Visit Colette by Daphne Style No. CL5158 Page" at bounding box center [217, 125] width 222 height 323
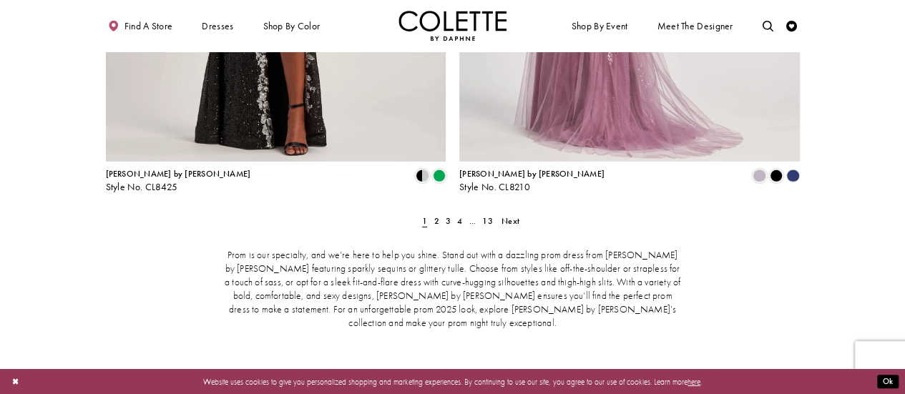
scroll to position [2352, 0]
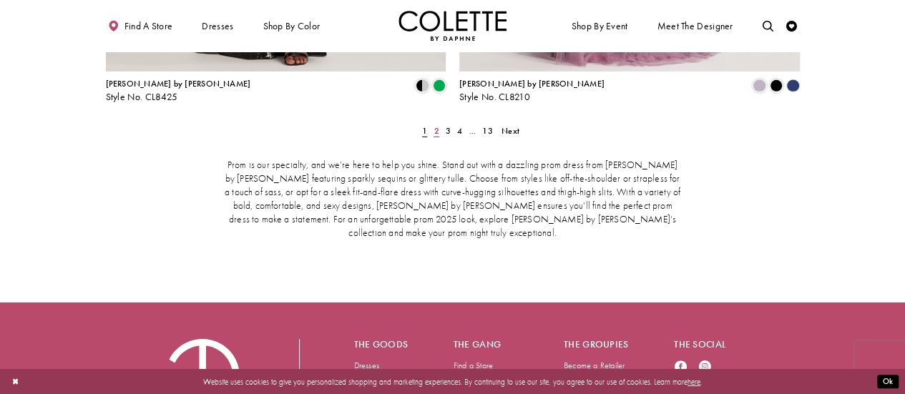
click at [435, 125] on span "2" at bounding box center [435, 130] width 5 height 11
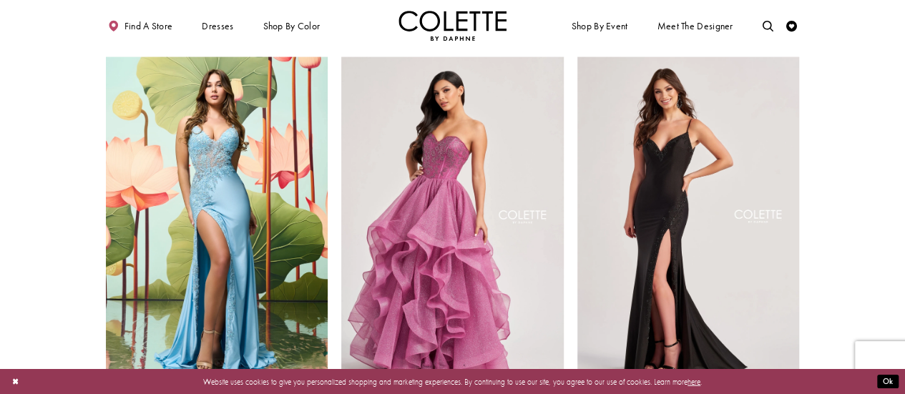
scroll to position [1493, 0]
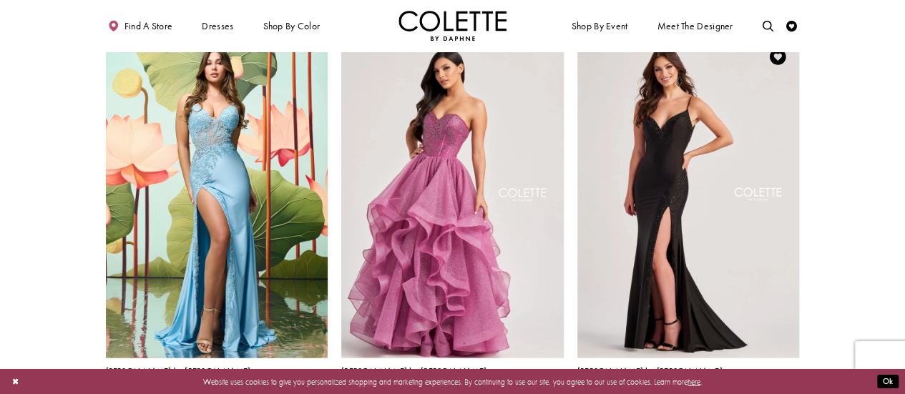
click at [664, 220] on img "Visit Colette by Daphne Style No. CL8485 Page" at bounding box center [688, 196] width 222 height 323
click at [654, 244] on img "Visit Colette by Daphne Style No. CL8485 Page" at bounding box center [688, 196] width 222 height 323
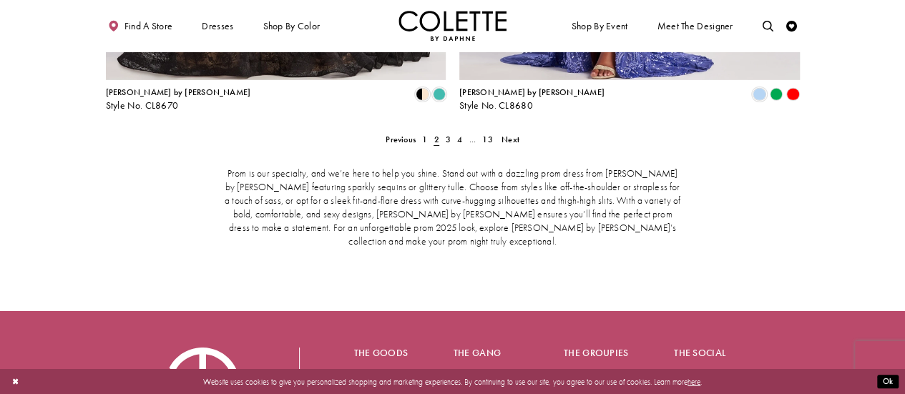
scroll to position [2352, 0]
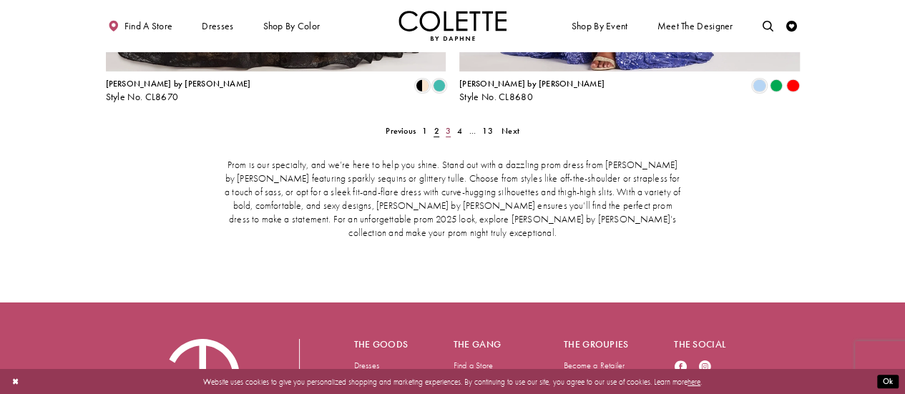
click at [448, 125] on span "3" at bounding box center [448, 130] width 5 height 11
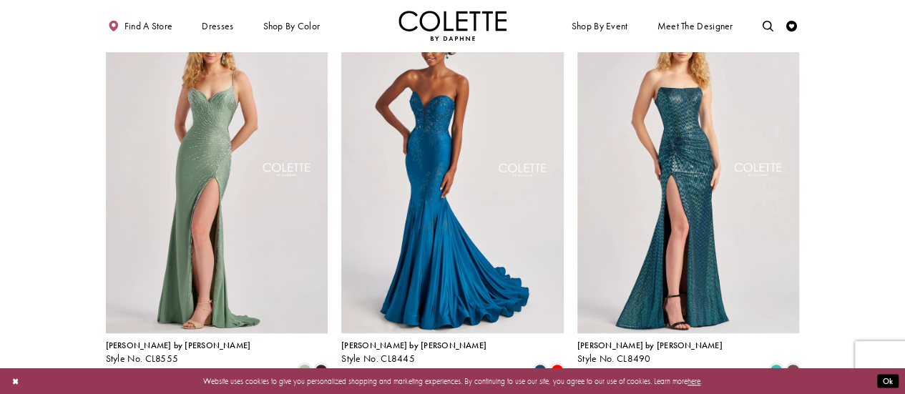
scroll to position [349, 0]
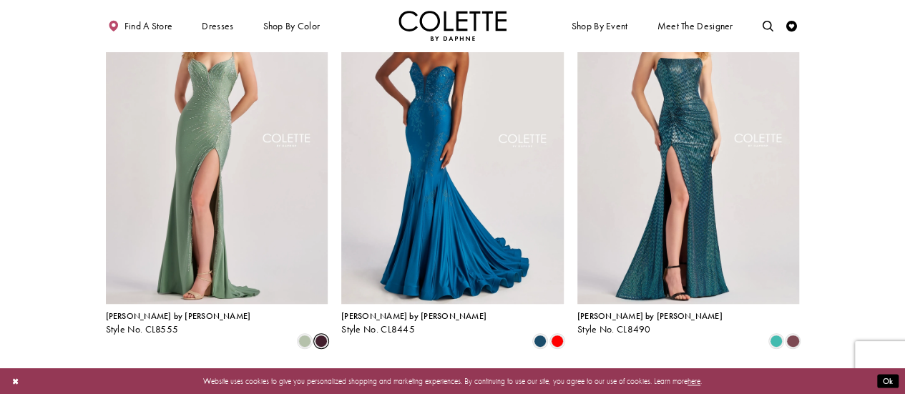
click at [319, 335] on span "Product List" at bounding box center [321, 341] width 13 height 13
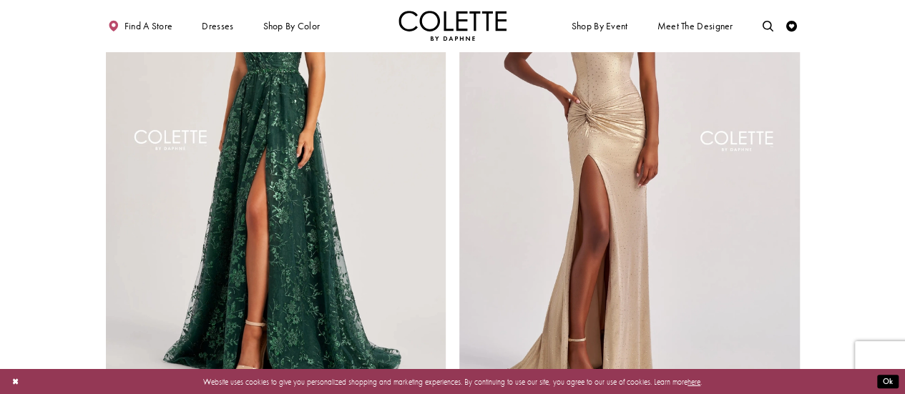
scroll to position [2066, 0]
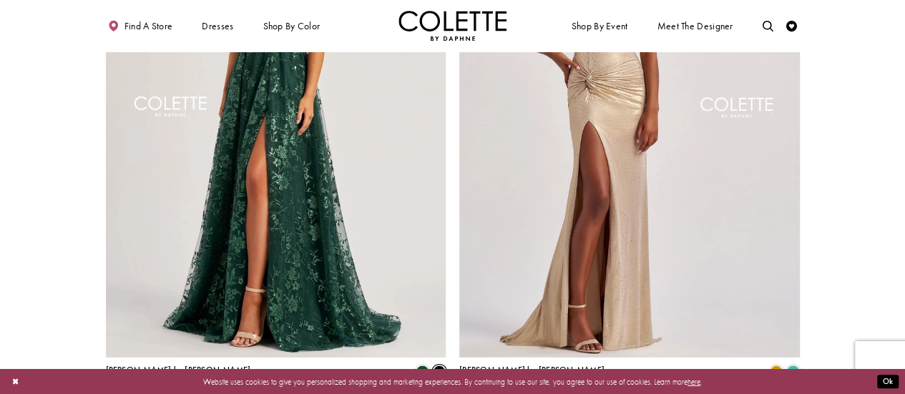
click at [433, 365] on span "Product List" at bounding box center [439, 371] width 13 height 13
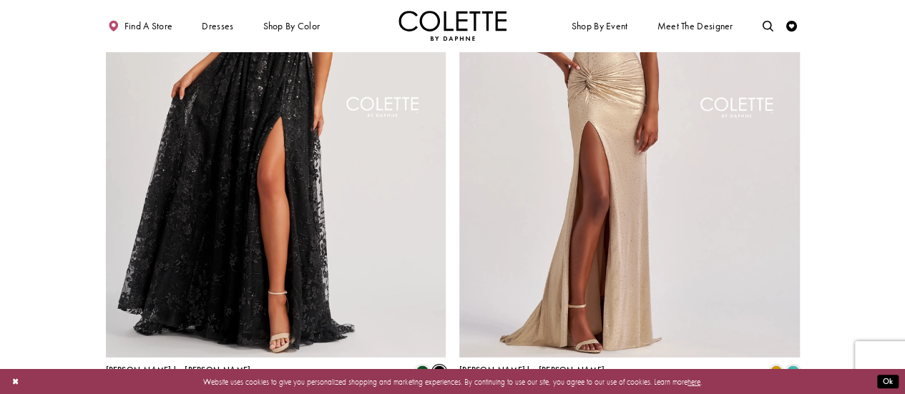
scroll to position [2280, 0]
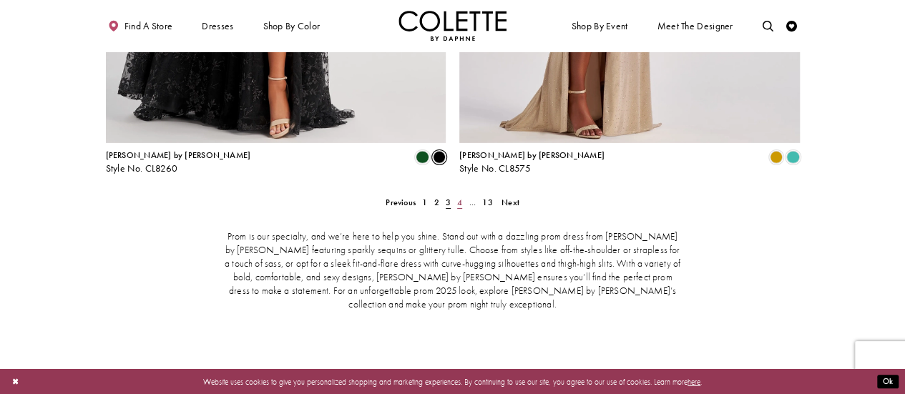
click at [455, 195] on link "4" at bounding box center [459, 203] width 11 height 16
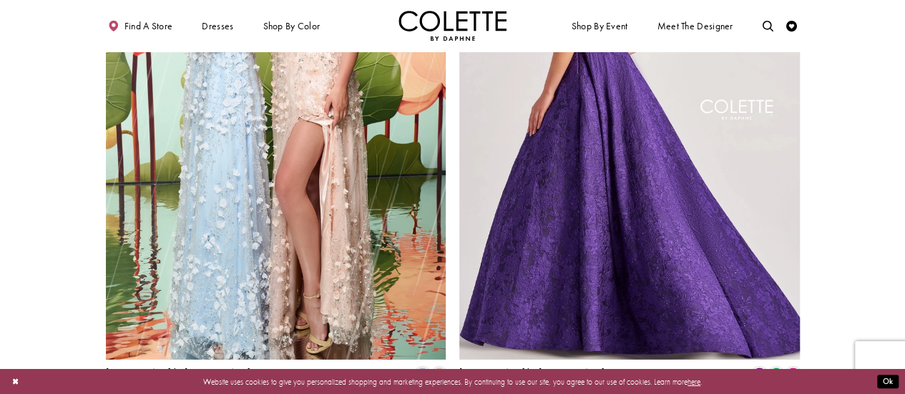
scroll to position [2066, 0]
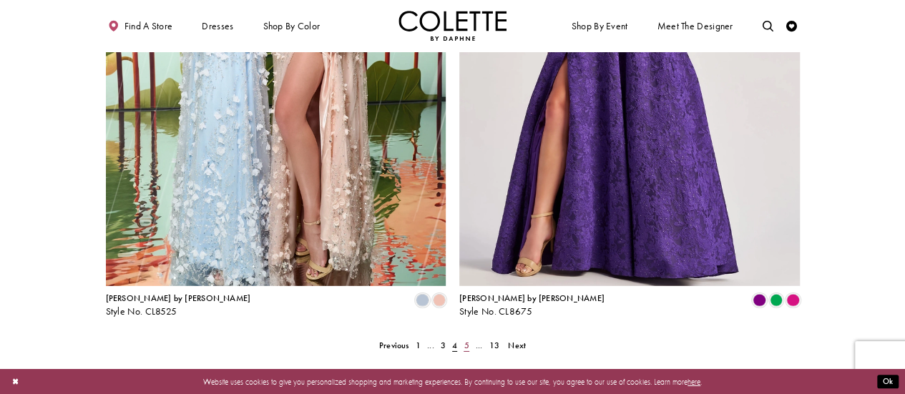
click at [462, 338] on link "5" at bounding box center [466, 346] width 11 height 16
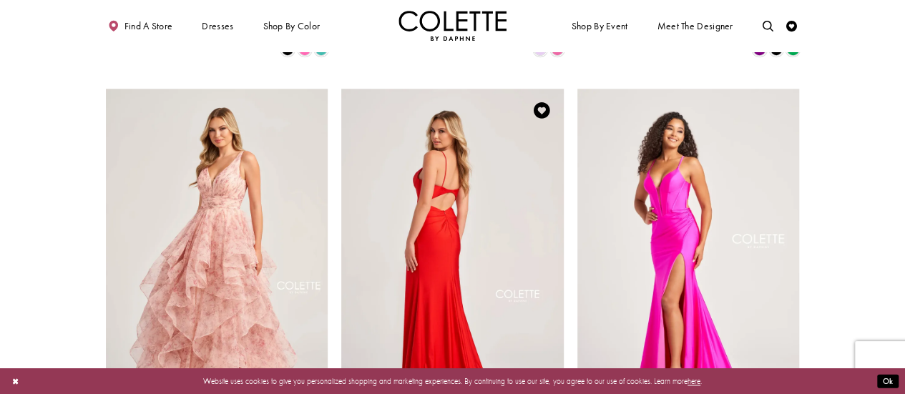
scroll to position [635, 0]
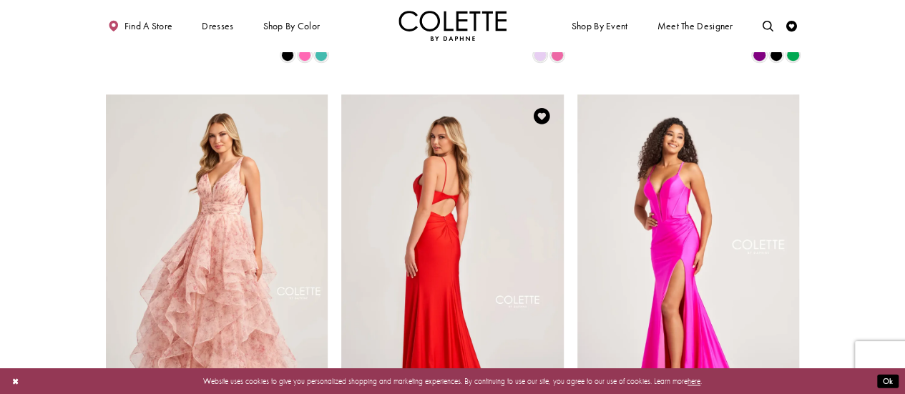
click at [519, 240] on img "Visit Colette by Daphne Style No. CL5111 Page" at bounding box center [452, 255] width 222 height 323
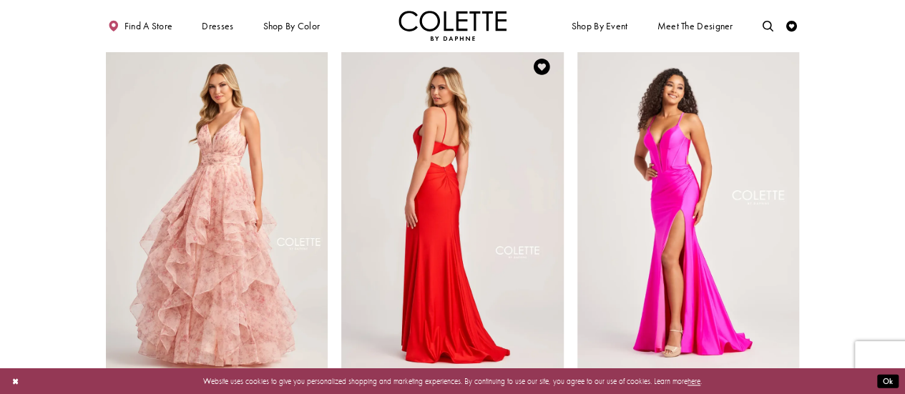
scroll to position [707, 0]
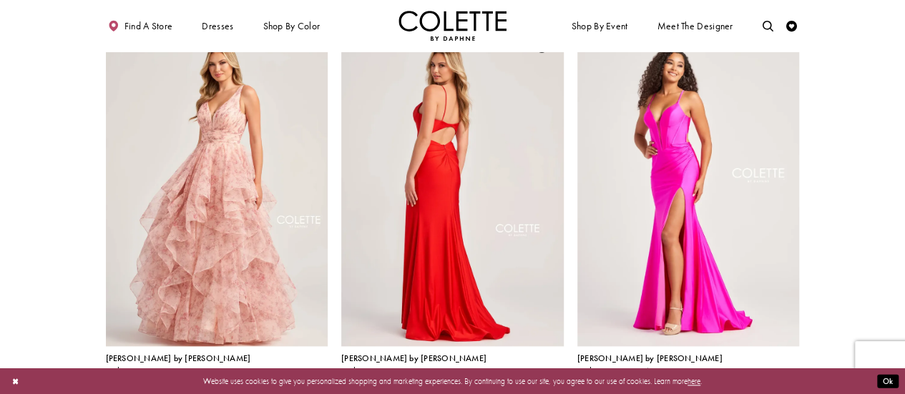
click at [512, 291] on img "Visit Colette by Daphne Style No. CL5111 Page" at bounding box center [452, 184] width 222 height 323
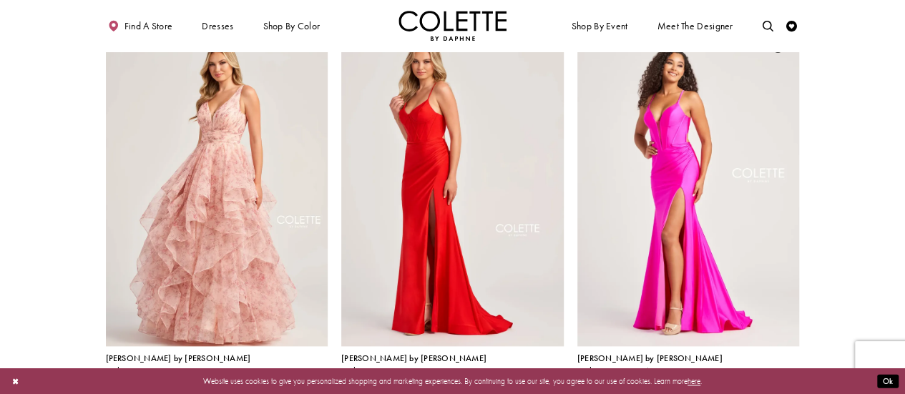
click at [797, 377] on span "Product List" at bounding box center [792, 383] width 13 height 13
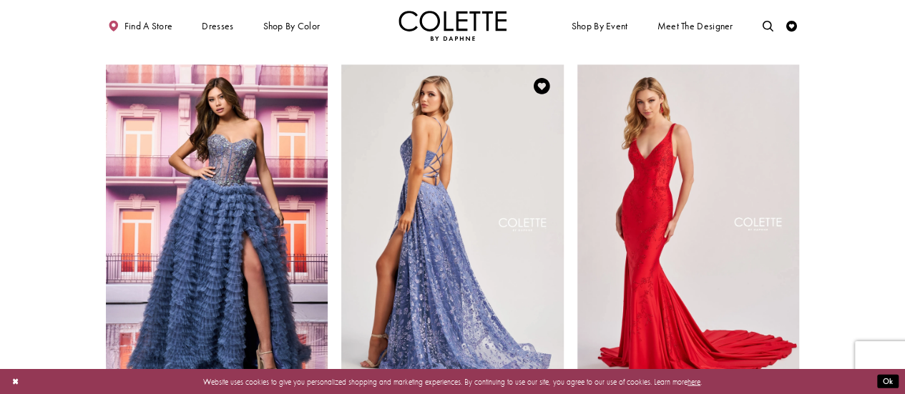
scroll to position [1136, 0]
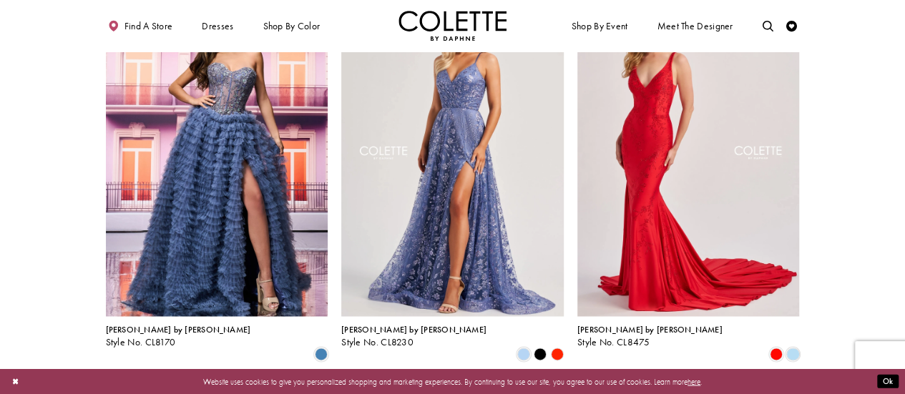
click at [536, 345] on polygon "Product List" at bounding box center [540, 353] width 16 height 16
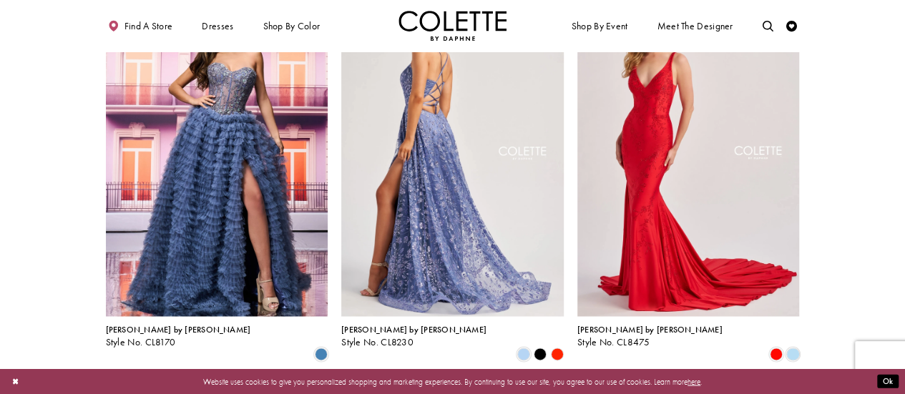
click at [496, 234] on img "Visit Colette by Daphne Style No. CL8230 Page" at bounding box center [452, 154] width 222 height 323
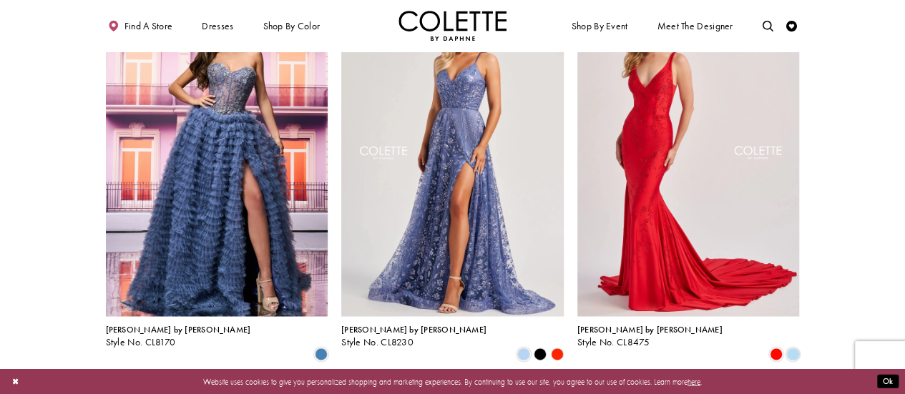
click at [539, 345] on polygon "Product List" at bounding box center [540, 353] width 16 height 16
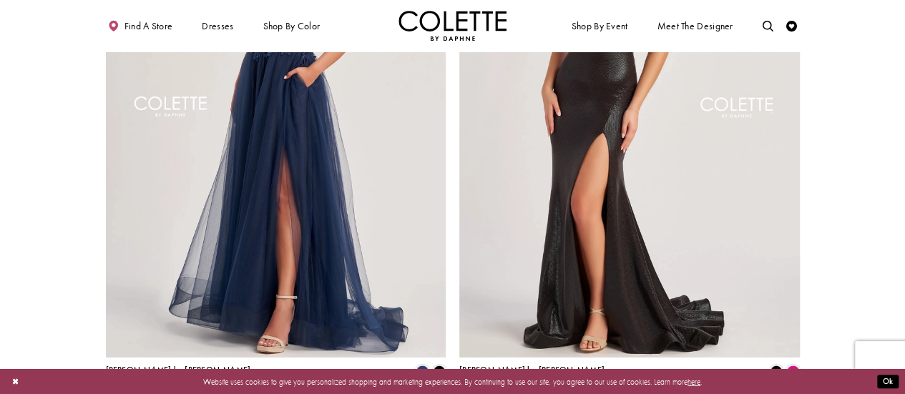
scroll to position [2137, 0]
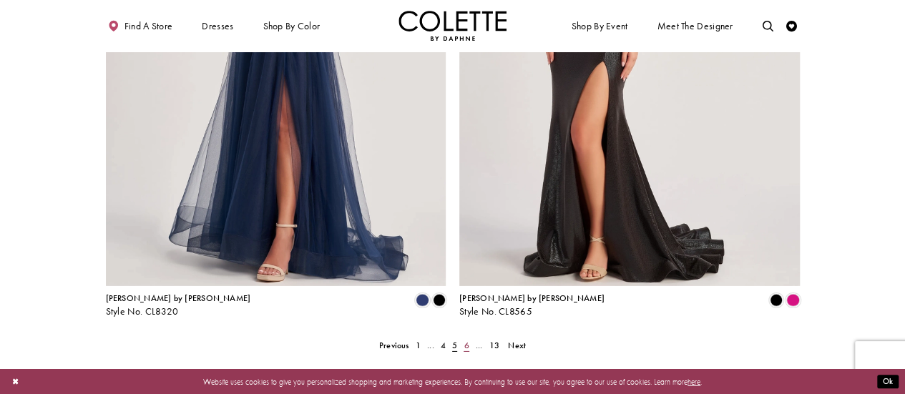
click at [462, 338] on link "6" at bounding box center [466, 346] width 11 height 16
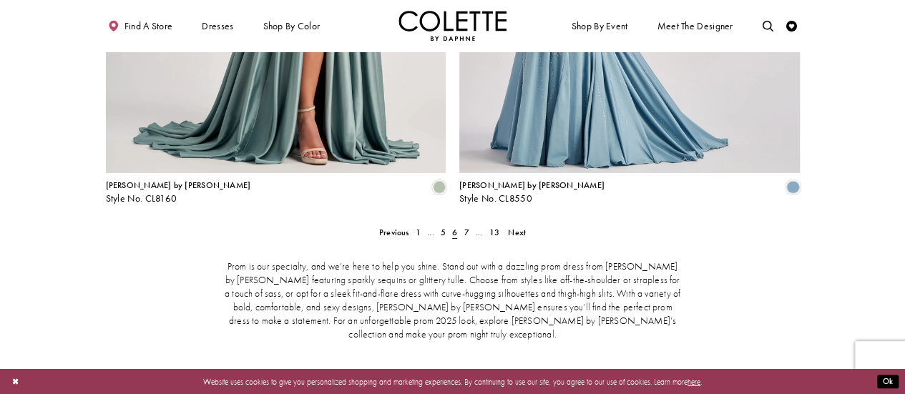
scroll to position [2280, 0]
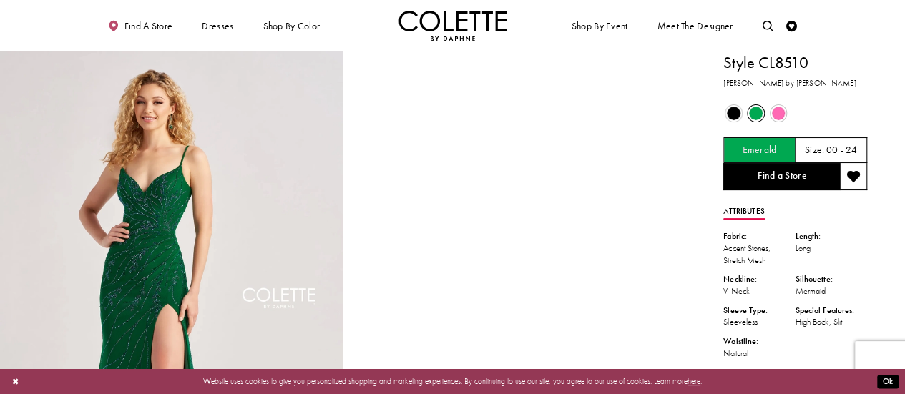
click at [725, 105] on div "Out of Stock" at bounding box center [733, 113] width 22 height 22
click at [737, 111] on span "Product color controls state depends on size chosen" at bounding box center [734, 114] width 14 height 14
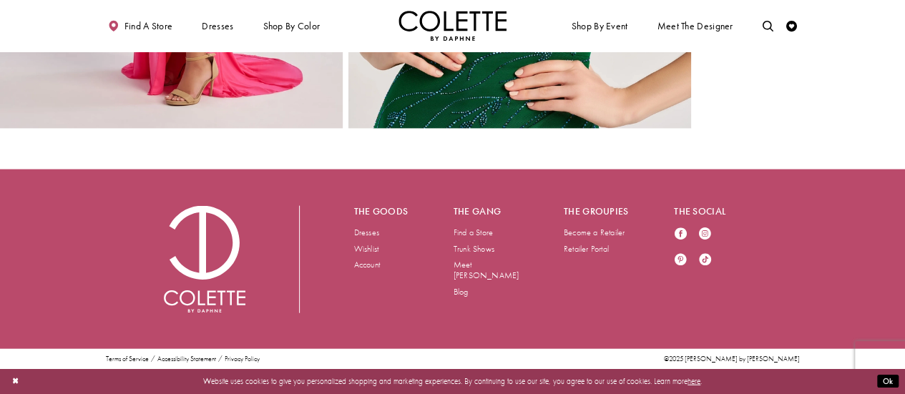
scroll to position [1570, 0]
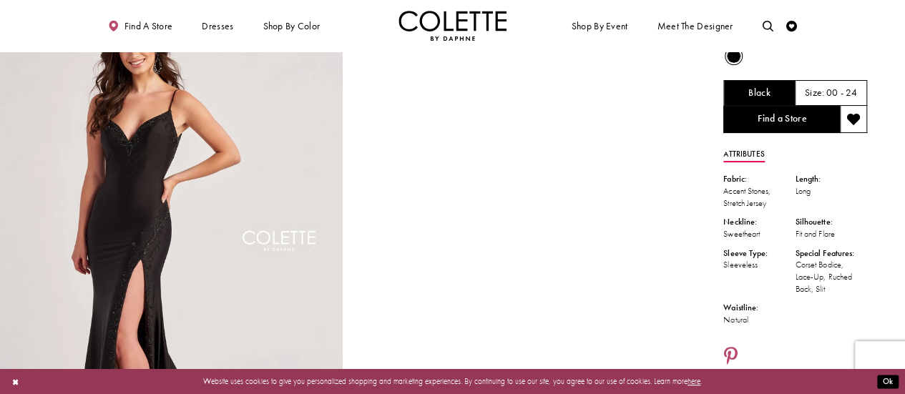
scroll to position [41, 0]
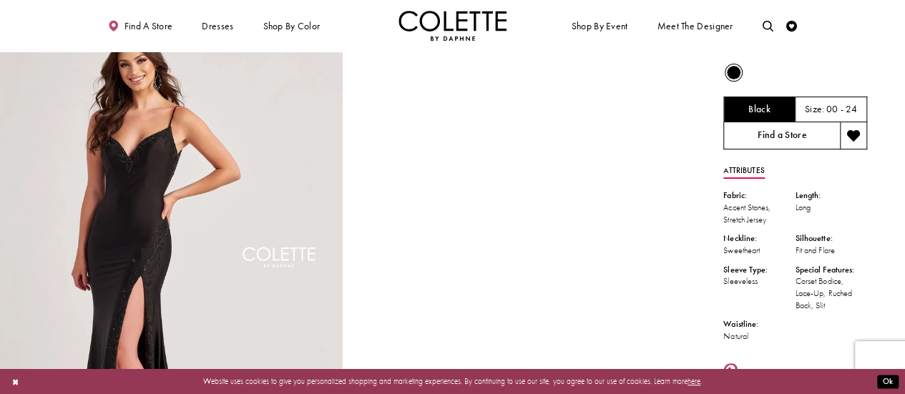
click at [796, 139] on link "Find a Store" at bounding box center [781, 135] width 117 height 27
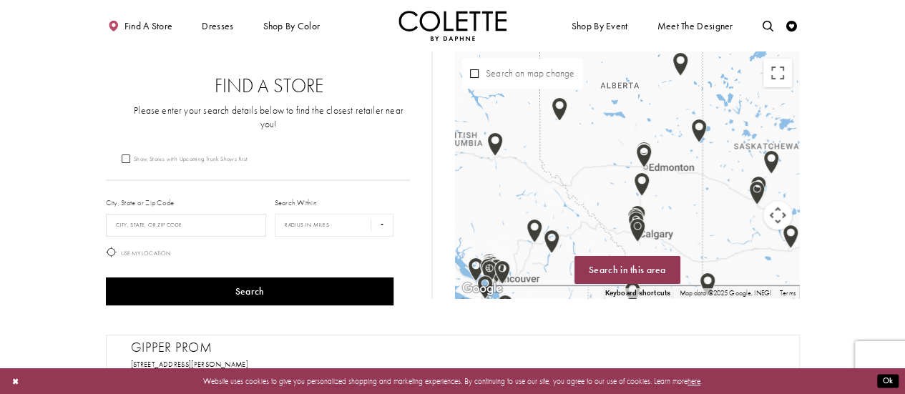
drag, startPoint x: 531, startPoint y: 154, endPoint x: 787, endPoint y: 220, distance: 264.4
click at [787, 220] on div "Keyboard shortcuts Map Data Map data ©2025 Google, INEGI Map data ©2025 Google,…" at bounding box center [627, 174] width 345 height 247
click at [639, 177] on img "Map with store locations" at bounding box center [641, 184] width 16 height 24
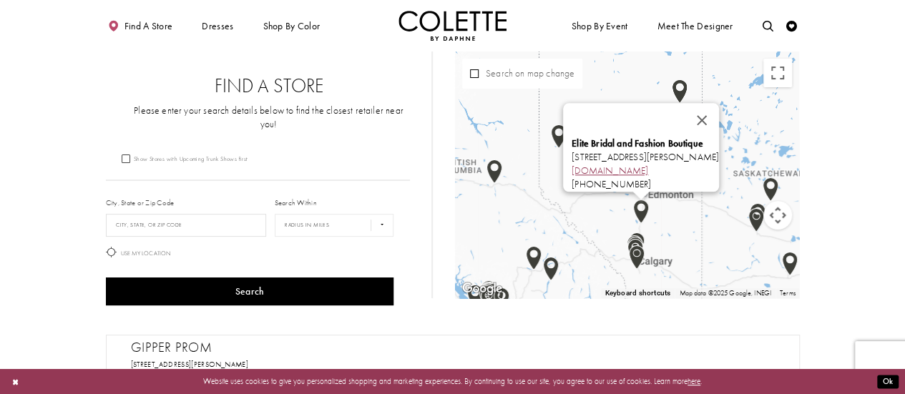
click at [618, 165] on link "elitebridalboutique.com" at bounding box center [609, 171] width 77 height 12
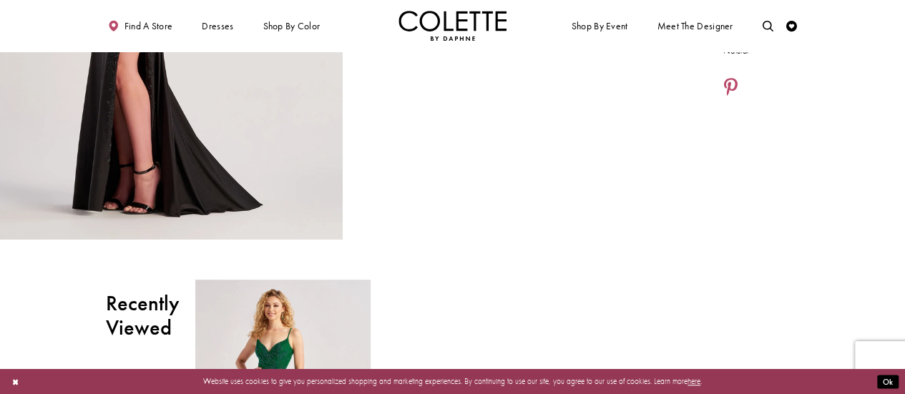
scroll to position [327, 0]
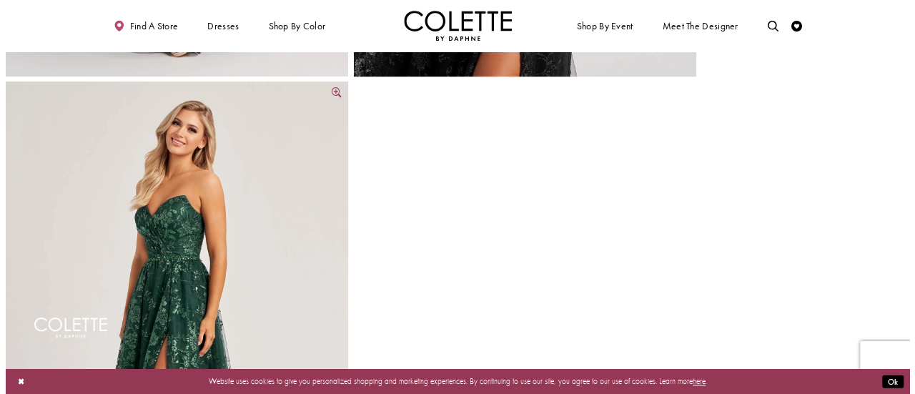
scroll to position [143, 0]
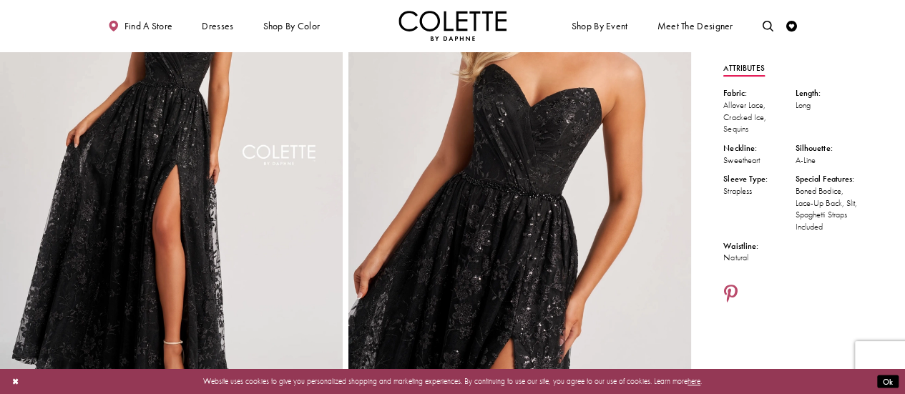
click at [588, 223] on img "Full size Style CL8260 Colette by Daphne #1 Black frontface vertical cropped pi…" at bounding box center [519, 165] width 343 height 514
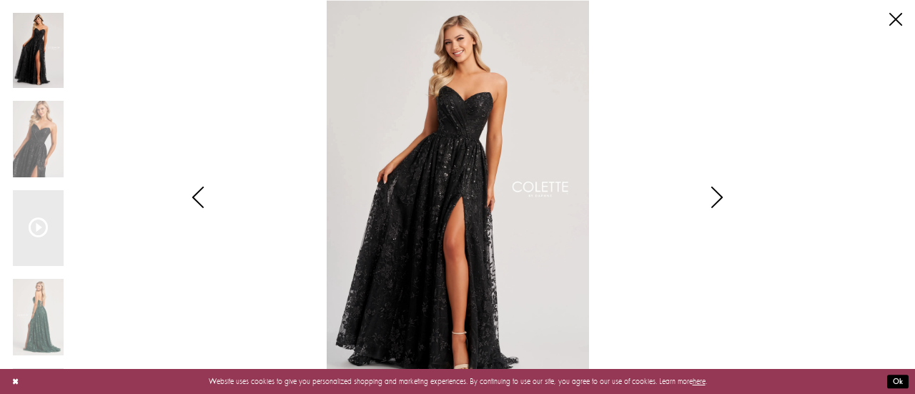
click at [721, 196] on icon "Style CL8260 Colette by Daphne Views dialog" at bounding box center [717, 197] width 36 height 21
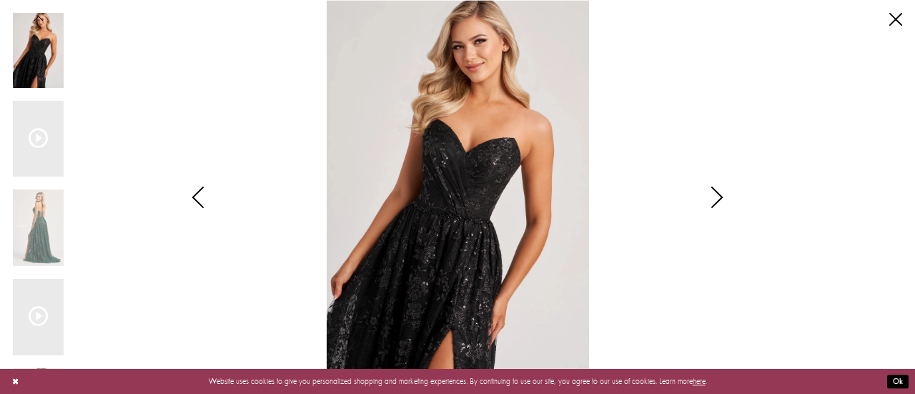
drag, startPoint x: 721, startPoint y: 196, endPoint x: 730, endPoint y: 204, distance: 11.6
click at [730, 204] on icon "Style CL8260 Colette by Daphne Views dialog" at bounding box center [717, 197] width 36 height 21
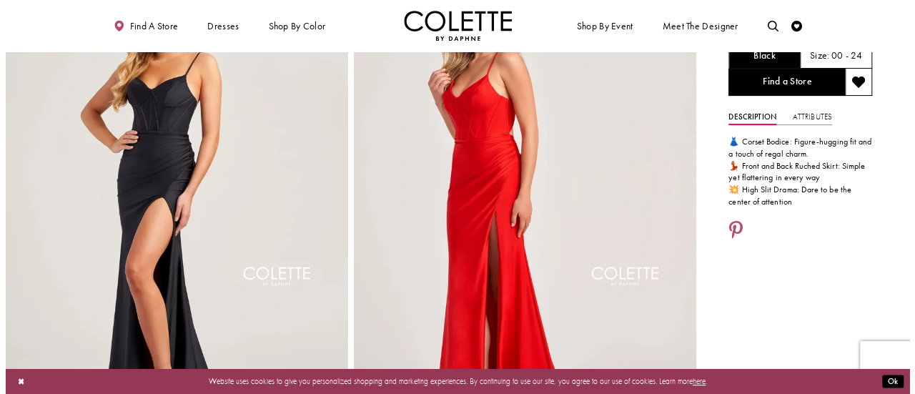
scroll to position [72, 0]
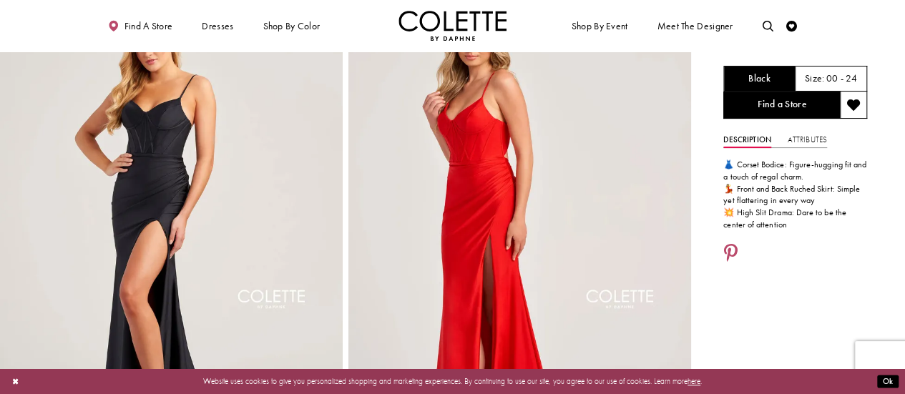
click at [197, 177] on img "Full size Style CL5111 Colette by Daphne #0 Black frontface vertical picture" at bounding box center [171, 237] width 343 height 514
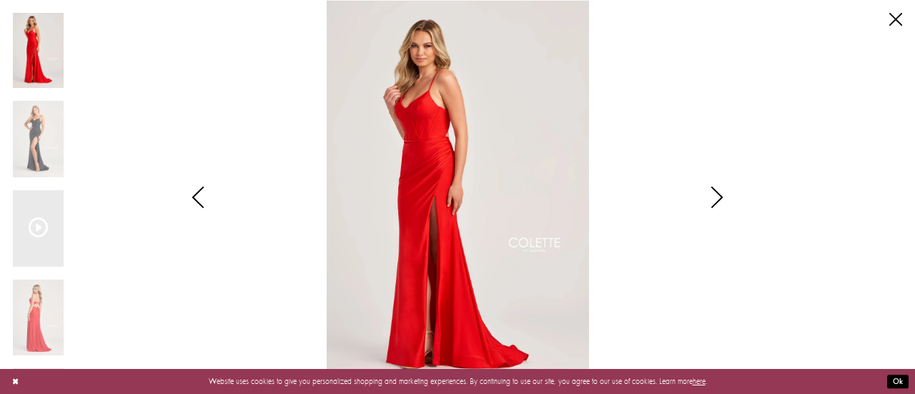
click at [722, 190] on icon "Style CL5111 Colette by Daphne Views dialog" at bounding box center [717, 197] width 36 height 21
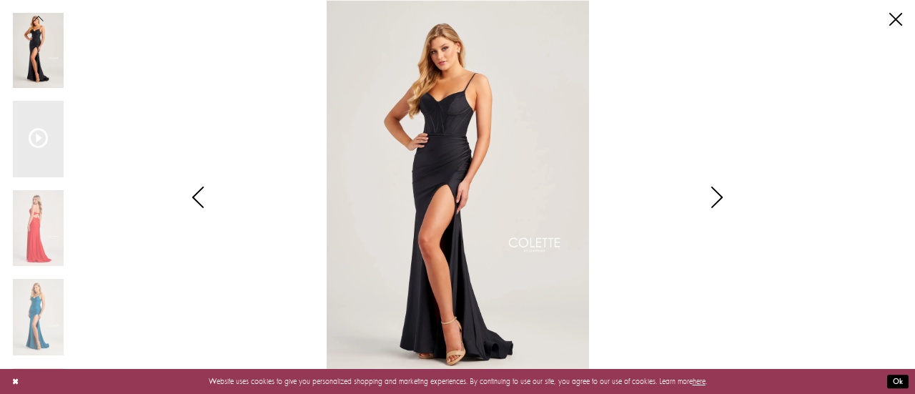
click at [719, 192] on icon "Style CL5111 Colette by Daphne Views dialog" at bounding box center [717, 197] width 36 height 21
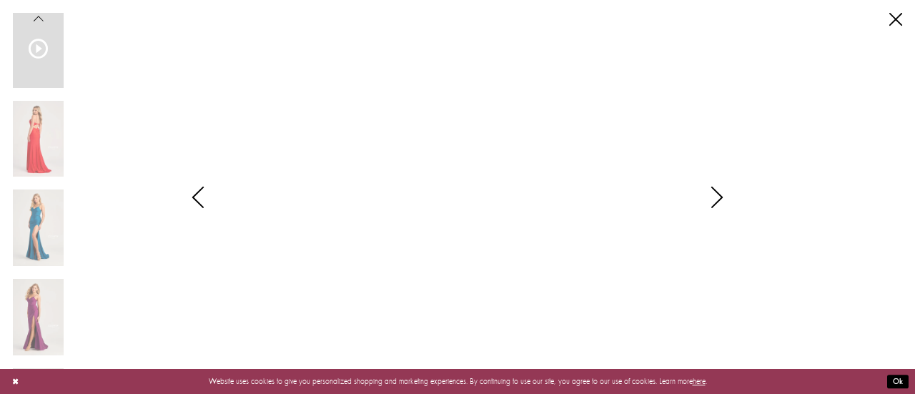
click at [725, 195] on icon "Style CL5111 Colette by Daphne Views dialog" at bounding box center [717, 197] width 36 height 21
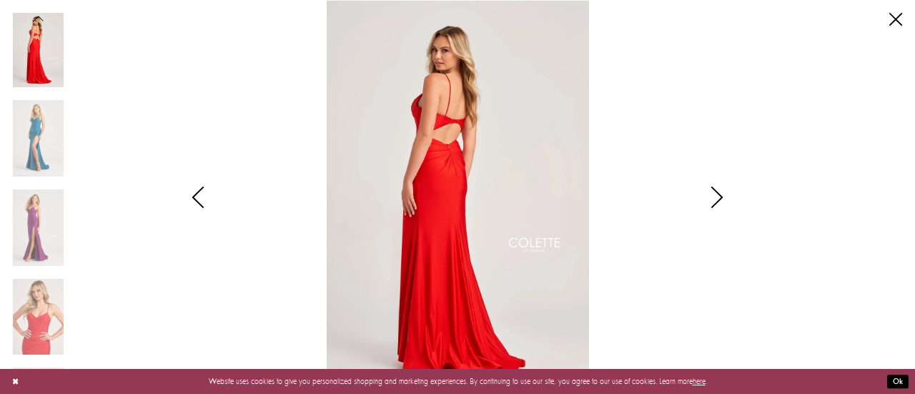
click at [704, 186] on div "Style CL5111 Colette by Daphne Views dialog" at bounding box center [717, 197] width 36 height 394
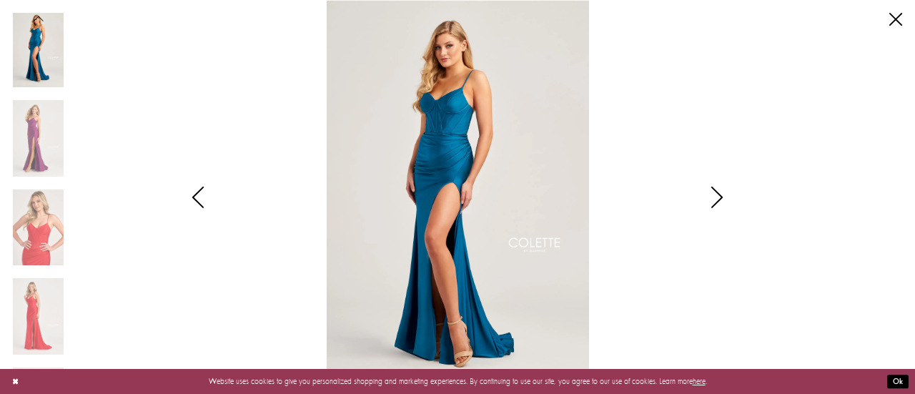
click at [720, 187] on icon "Style CL5111 Colette by Daphne Views dialog" at bounding box center [717, 197] width 36 height 21
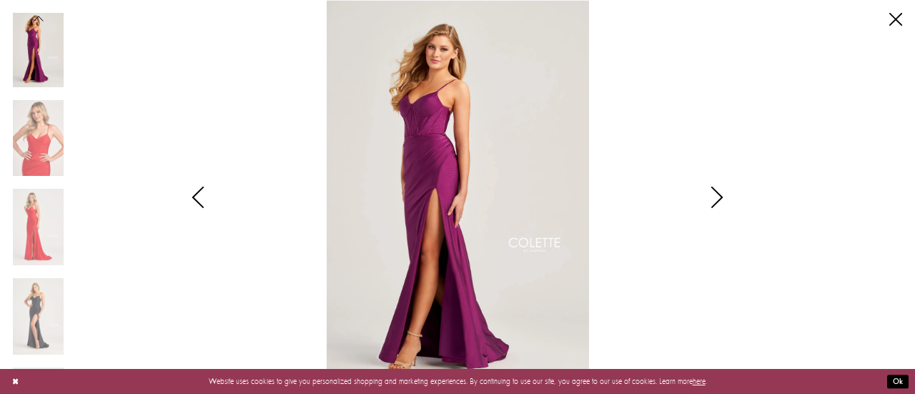
click at [720, 190] on icon "Style CL5111 Colette by Daphne Views dialog" at bounding box center [717, 197] width 36 height 21
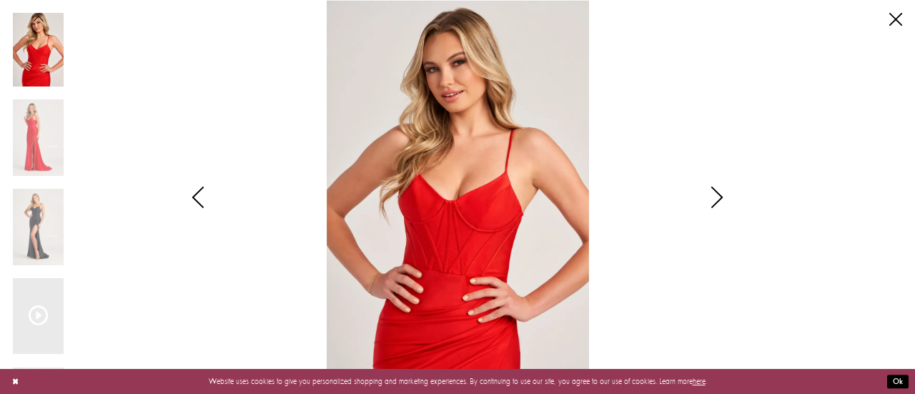
click at [720, 190] on icon "Style CL5111 Colette by Daphne Views dialog" at bounding box center [717, 197] width 36 height 21
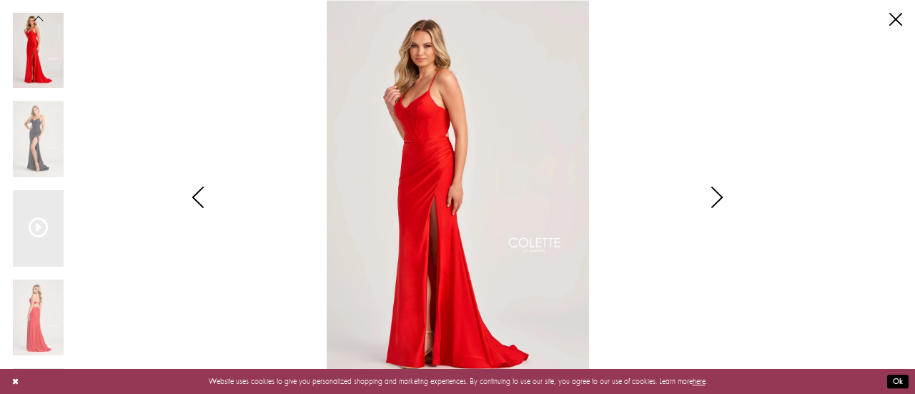
click at [720, 187] on icon "Style CL5111 Colette by Daphne Views dialog" at bounding box center [717, 197] width 36 height 21
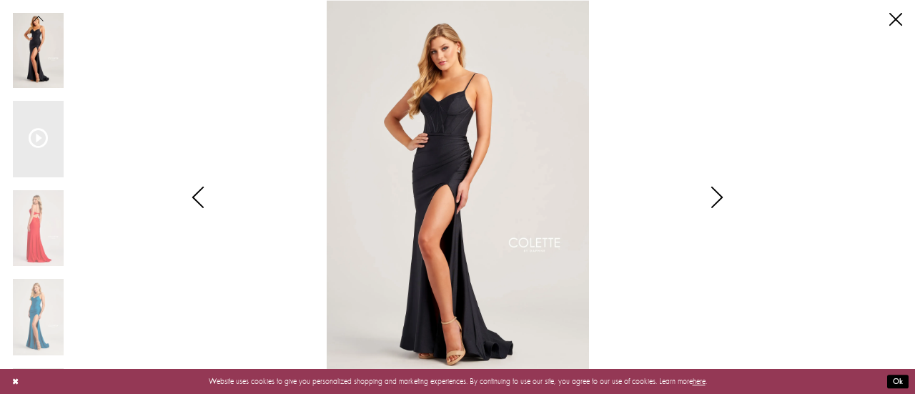
click at [202, 180] on div "Style CL5111 Colette by Daphne Views dialog" at bounding box center [198, 197] width 36 height 394
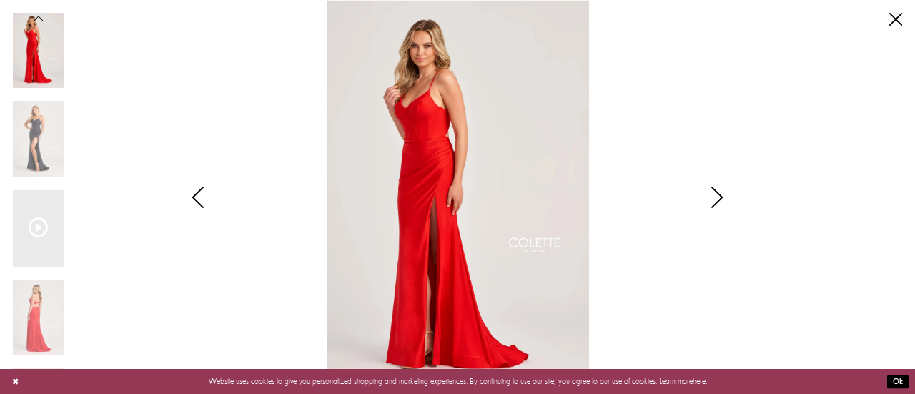
click at [195, 194] on icon "Style CL5111 Colette by Daphne Views dialog" at bounding box center [198, 197] width 36 height 21
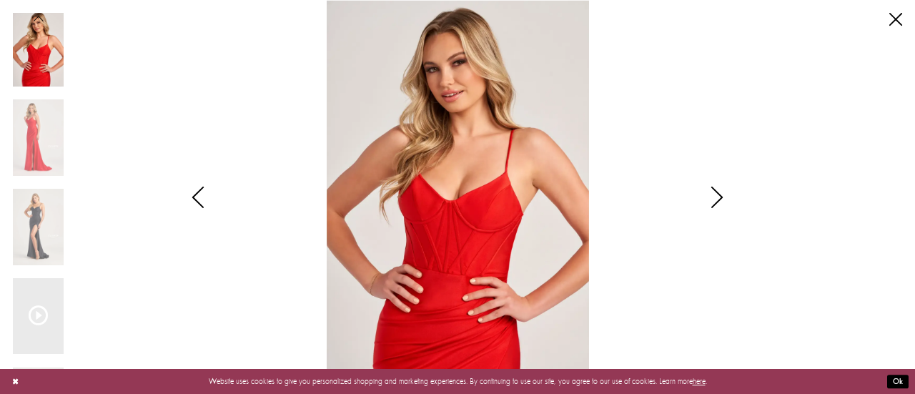
click at [703, 195] on icon "Style CL5111 Colette by Daphne Views dialog" at bounding box center [717, 197] width 36 height 21
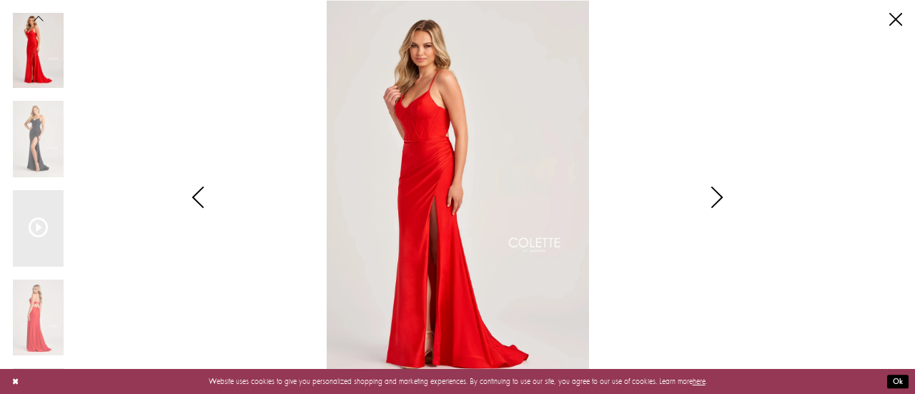
click at [709, 192] on icon "Style CL5111 Colette by Daphne Views dialog" at bounding box center [717, 197] width 36 height 21
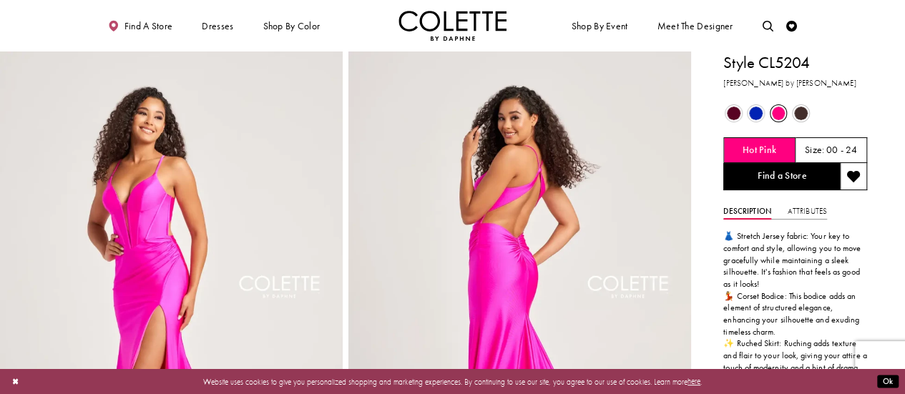
click at [803, 112] on span "Product color controls state depends on size chosen" at bounding box center [801, 114] width 14 height 14
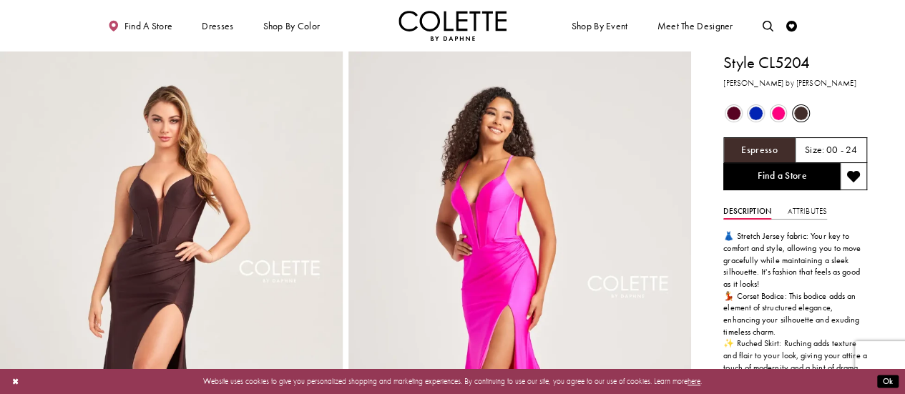
click at [755, 109] on span "Product color controls state depends on size chosen" at bounding box center [756, 114] width 14 height 14
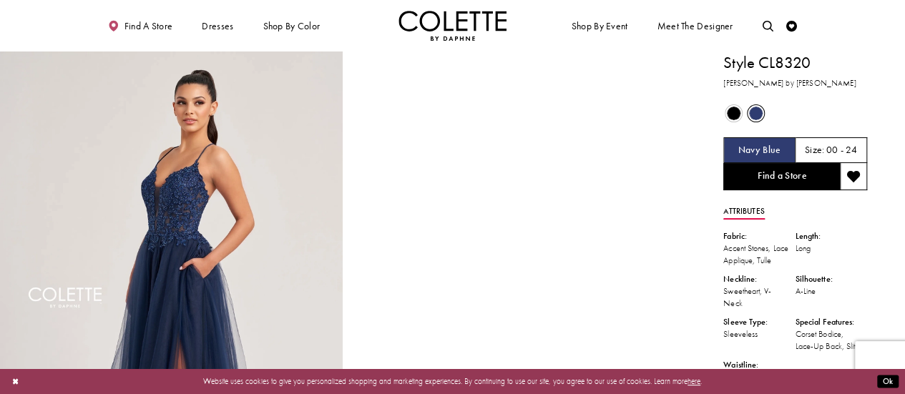
click at [737, 110] on span "Product color controls state depends on size chosen" at bounding box center [734, 114] width 14 height 14
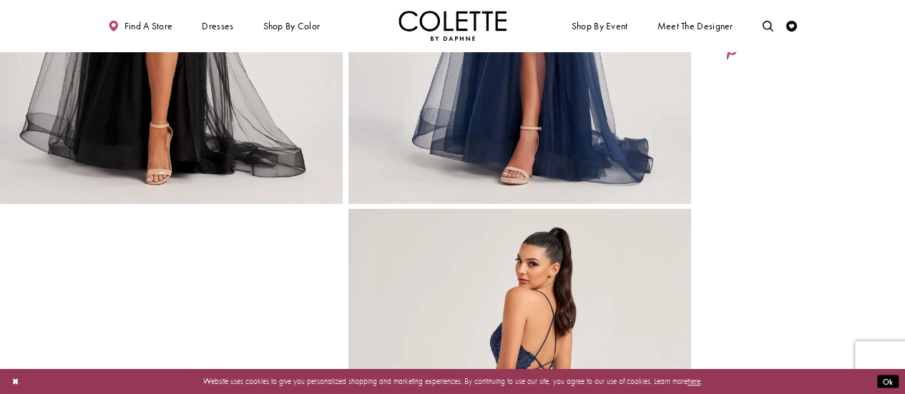
scroll to position [429, 0]
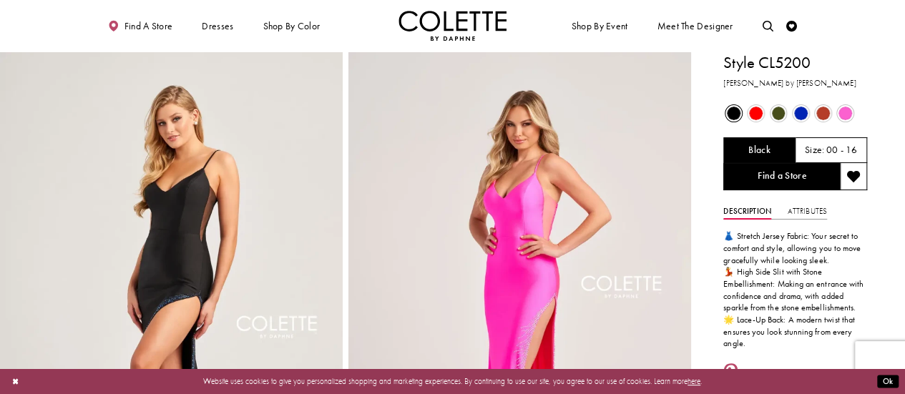
scroll to position [72, 0]
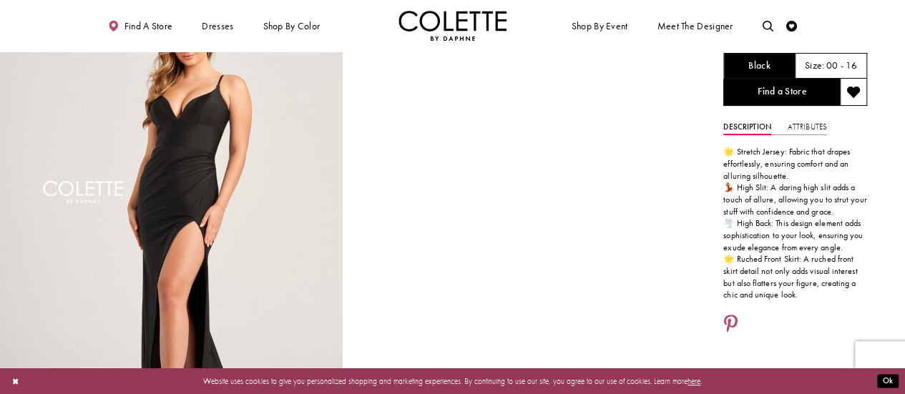
scroll to position [72, 0]
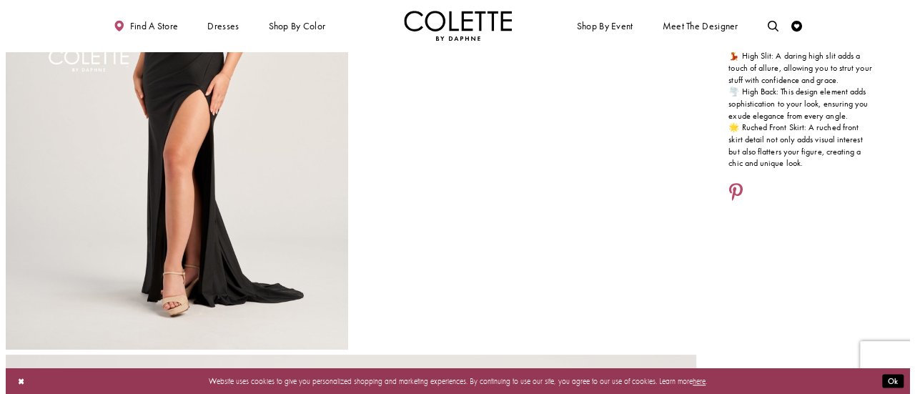
scroll to position [215, 0]
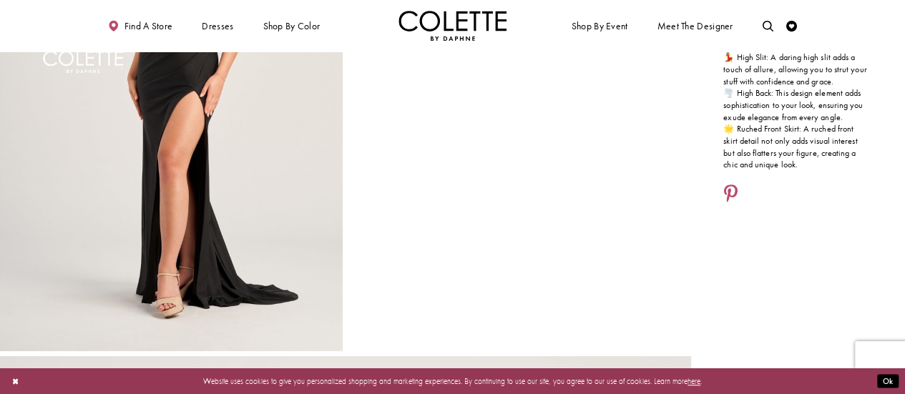
click at [209, 179] on img "Full size Style CL5278 Colette by Daphne #0 Black picture" at bounding box center [171, 94] width 343 height 514
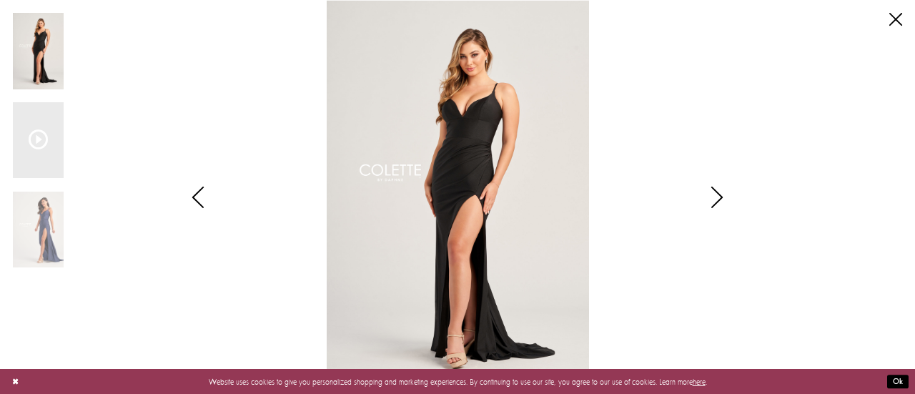
click at [718, 198] on icon "Style CL5278 Colette by Daphne Views dialog" at bounding box center [717, 197] width 36 height 21
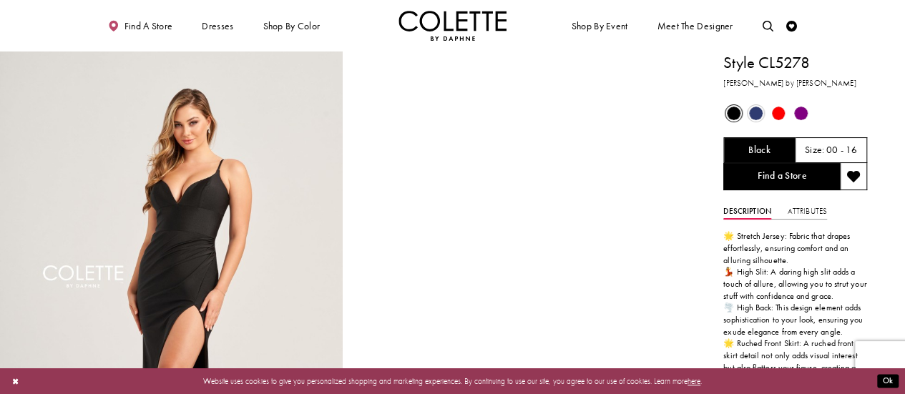
click at [750, 113] on span "Product color controls state depends on size chosen" at bounding box center [756, 114] width 14 height 14
click at [332, 63] on link "Full size Style CL5278 Colette by Daphne #0 Black picture" at bounding box center [171, 308] width 343 height 514
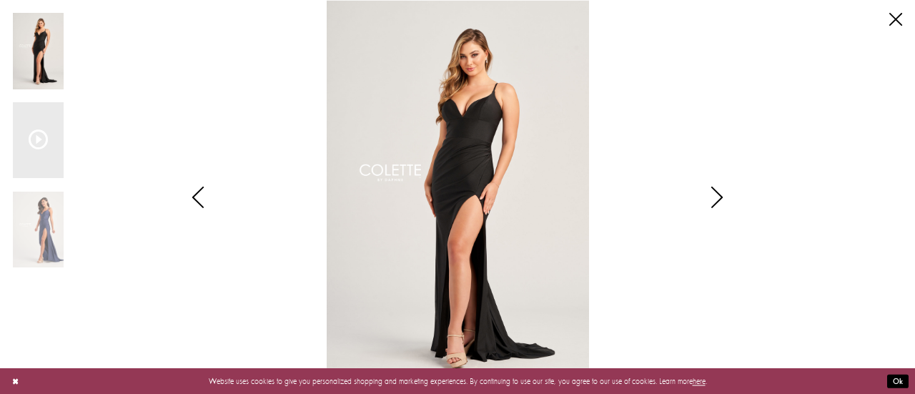
click at [472, 109] on img "Scroll List" at bounding box center [458, 197] width 484 height 394
click at [719, 200] on icon "Style CL5278 Colette by Daphne Views dialog" at bounding box center [717, 197] width 36 height 21
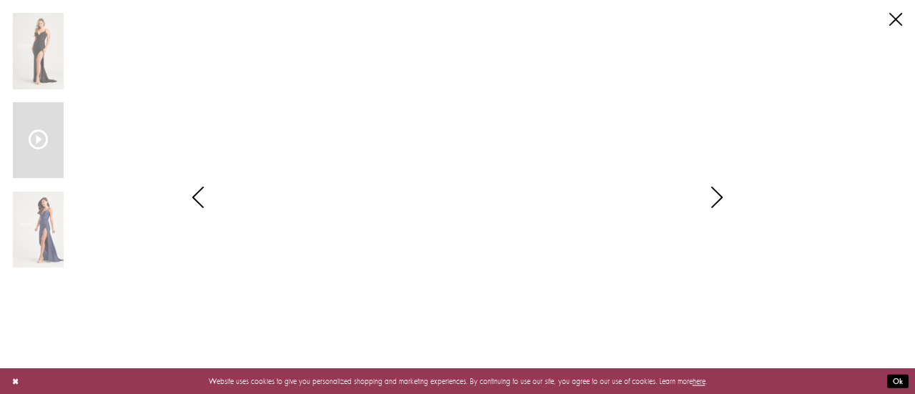
click at [719, 200] on icon "Style CL5278 Colette by Daphne Views dialog" at bounding box center [717, 197] width 36 height 21
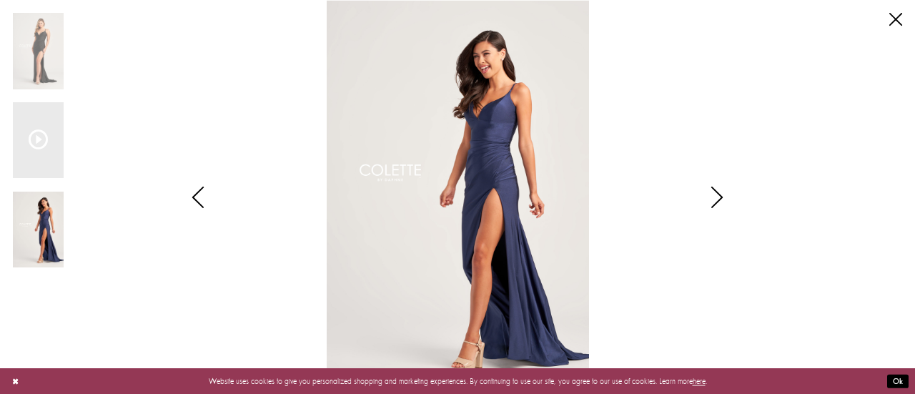
click at [194, 192] on icon "Style CL5278 Colette by Daphne Views dialog" at bounding box center [198, 197] width 36 height 21
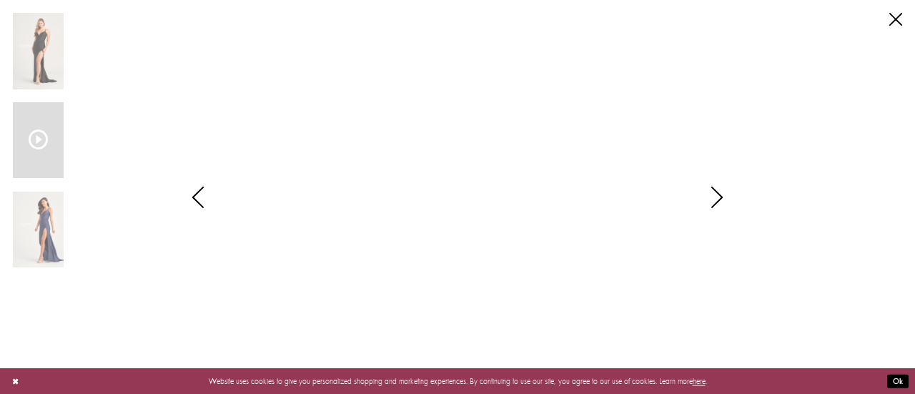
click at [718, 204] on icon "Style CL5278 Colette by Daphne Views dialog" at bounding box center [717, 197] width 36 height 21
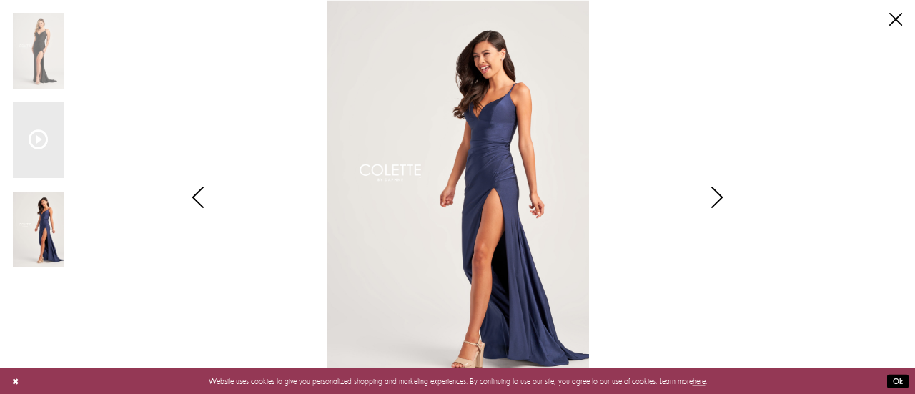
click at [715, 200] on icon "Style CL5278 Colette by Daphne Views dialog" at bounding box center [717, 197] width 36 height 21
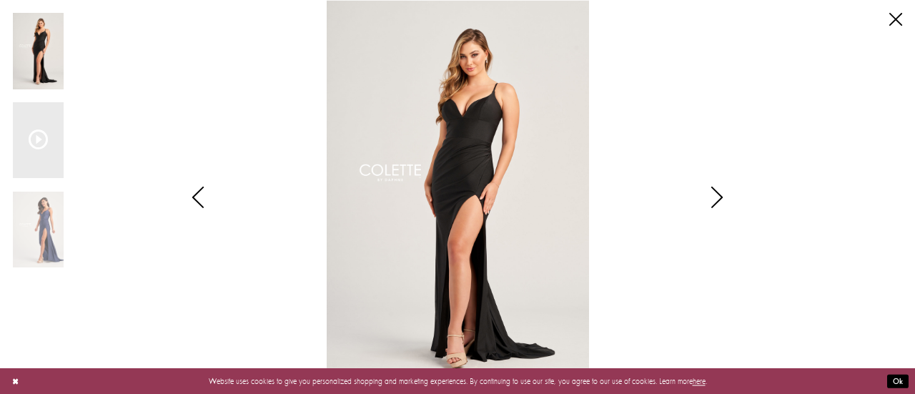
click at [715, 200] on icon "Style CL5278 Colette by Daphne Views dialog" at bounding box center [717, 197] width 36 height 21
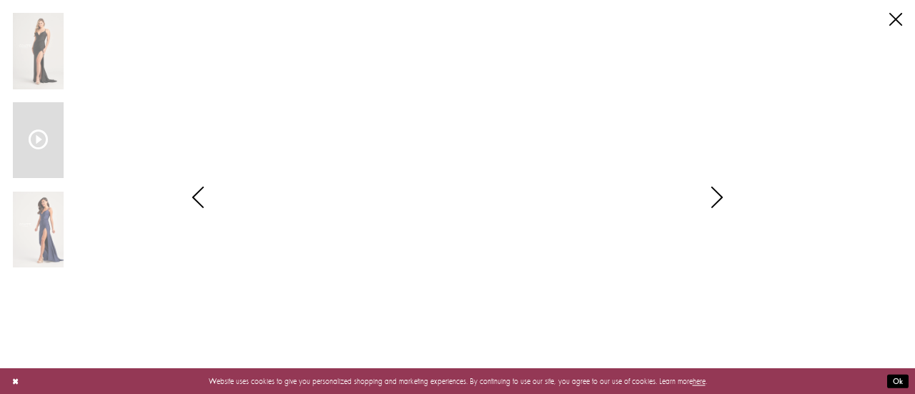
click at [715, 200] on icon "Style CL5278 Colette by Daphne Views dialog" at bounding box center [717, 197] width 36 height 21
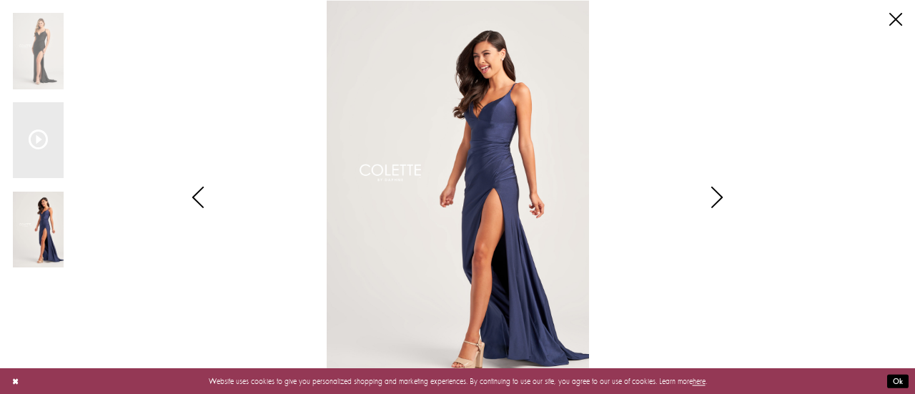
click at [59, 234] on img "Scroll List" at bounding box center [38, 230] width 51 height 77
click at [31, 231] on img "Scroll List" at bounding box center [38, 230] width 51 height 77
click at [56, 48] on img "Scroll List" at bounding box center [38, 51] width 51 height 77
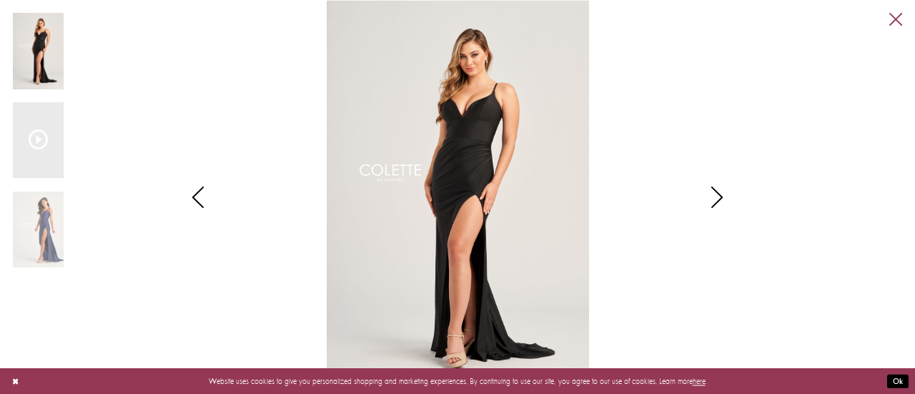
click at [890, 16] on link "Close" at bounding box center [896, 19] width 13 height 13
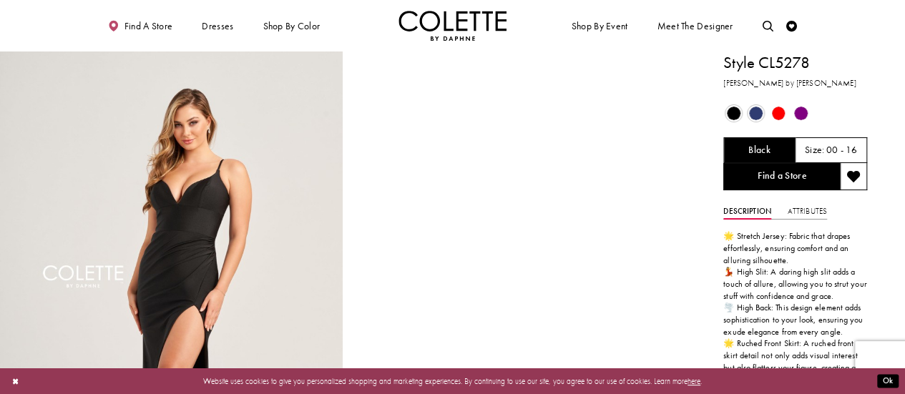
click at [796, 113] on span "Product color controls state depends on size chosen" at bounding box center [801, 114] width 14 height 14
click at [795, 112] on span "Product color controls state depends on size chosen" at bounding box center [801, 114] width 14 height 14
click at [772, 114] on span "Product color controls state depends on size chosen" at bounding box center [779, 114] width 14 height 14
click at [733, 115] on span "Product color controls state depends on size chosen" at bounding box center [734, 114] width 14 height 14
click at [805, 172] on link "Find a Store" at bounding box center [781, 176] width 117 height 27
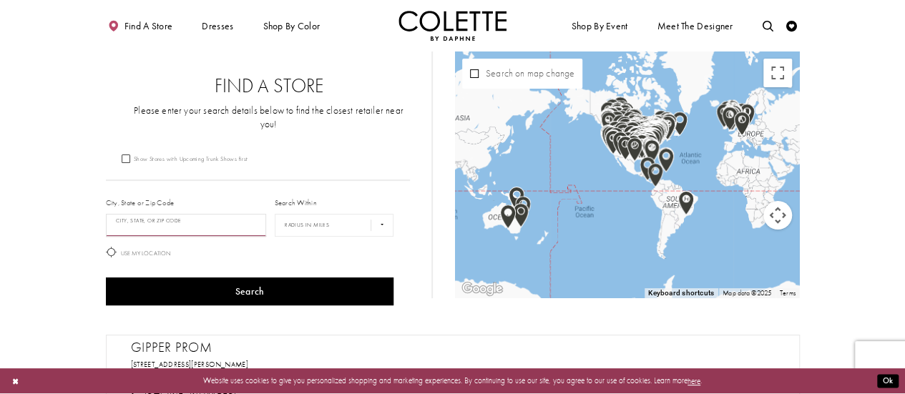
click at [169, 217] on input "City, State, or ZIP Code" at bounding box center [186, 225] width 161 height 23
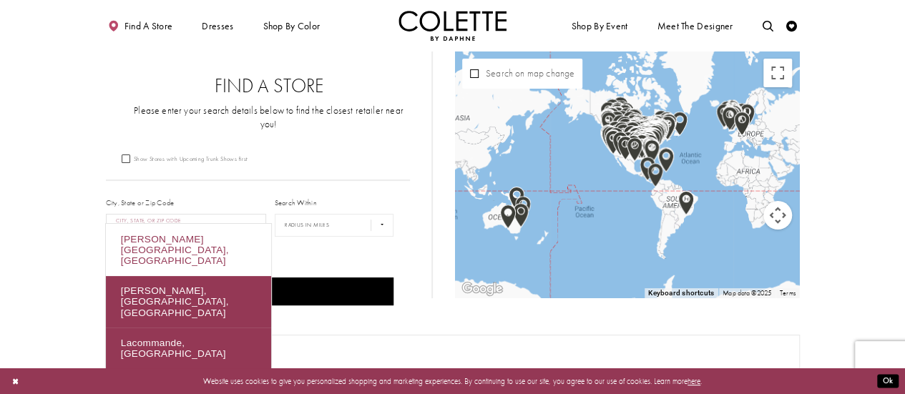
click at [180, 244] on div "Lacombe, AB, Canada" at bounding box center [188, 250] width 165 height 52
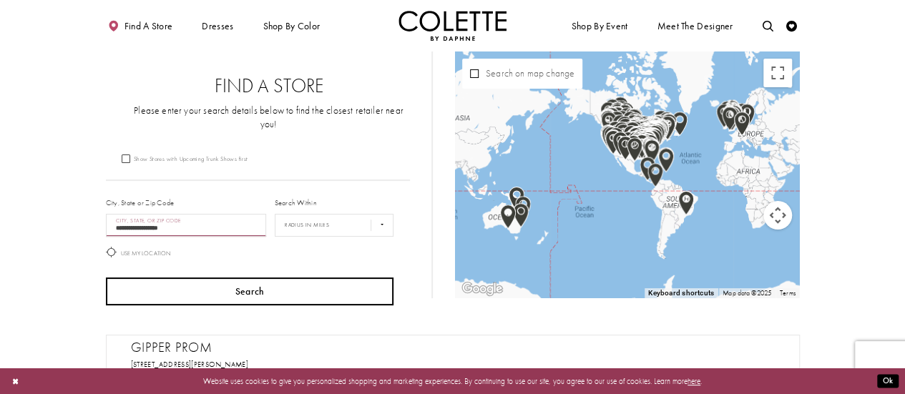
type input "**********"
click at [197, 281] on button "Search" at bounding box center [250, 292] width 288 height 28
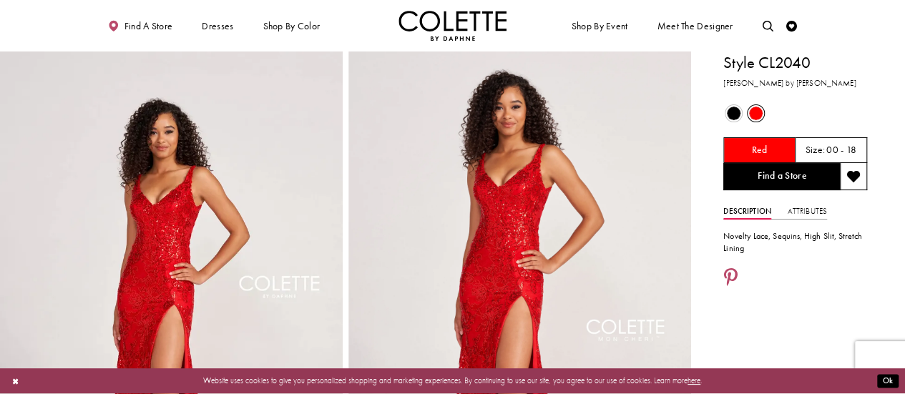
click at [741, 107] on div "Out of Stock" at bounding box center [733, 113] width 21 height 21
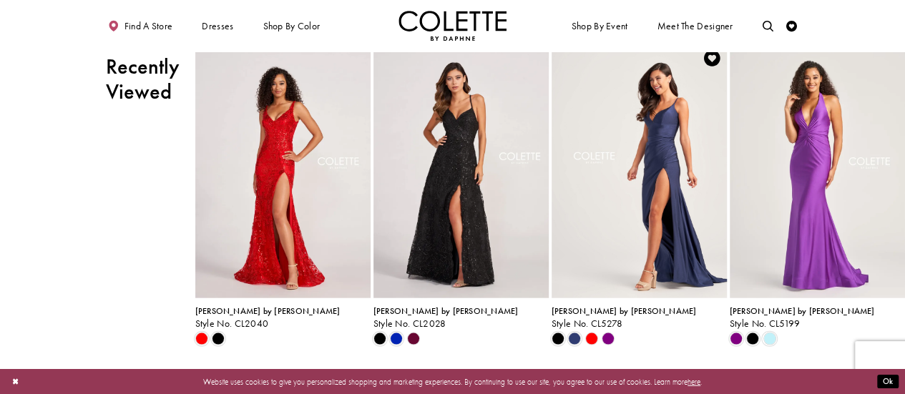
scroll to position [1645, 0]
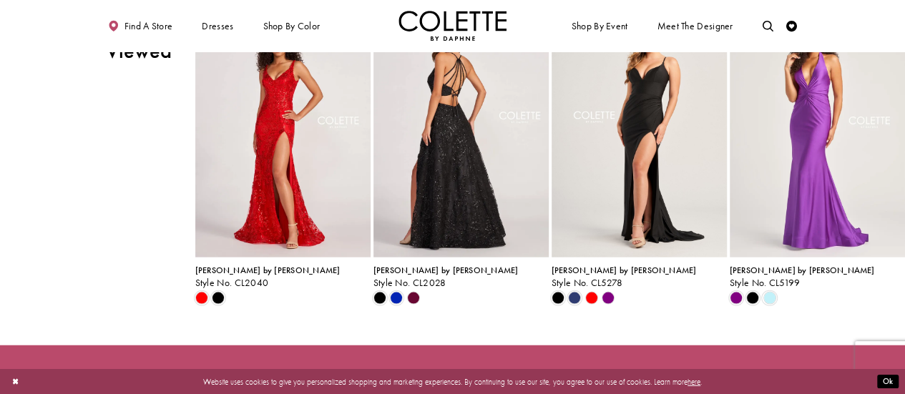
click at [446, 166] on img "Visit Colette by Daphne Style No. CL2028 Page" at bounding box center [460, 129] width 175 height 255
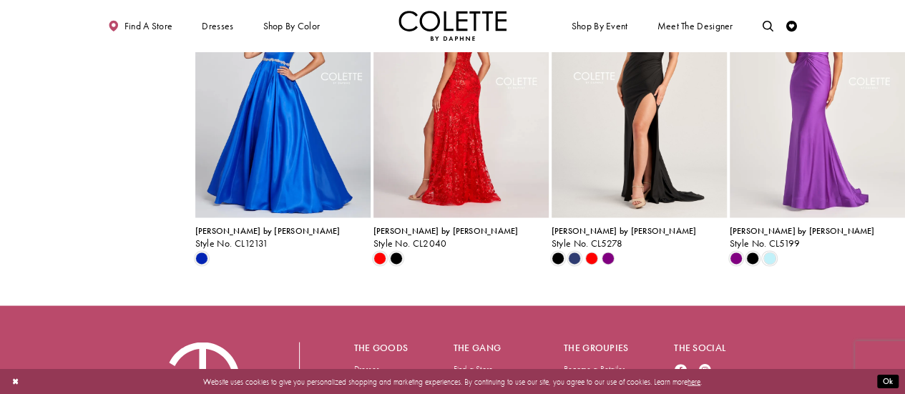
scroll to position [1013, 0]
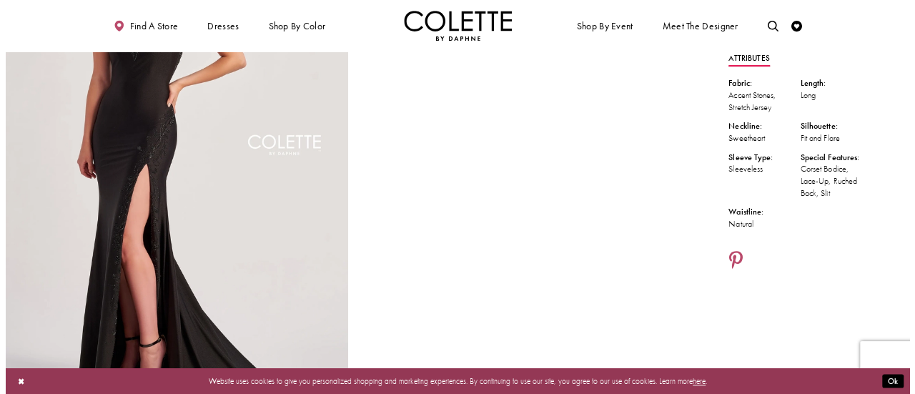
scroll to position [143, 0]
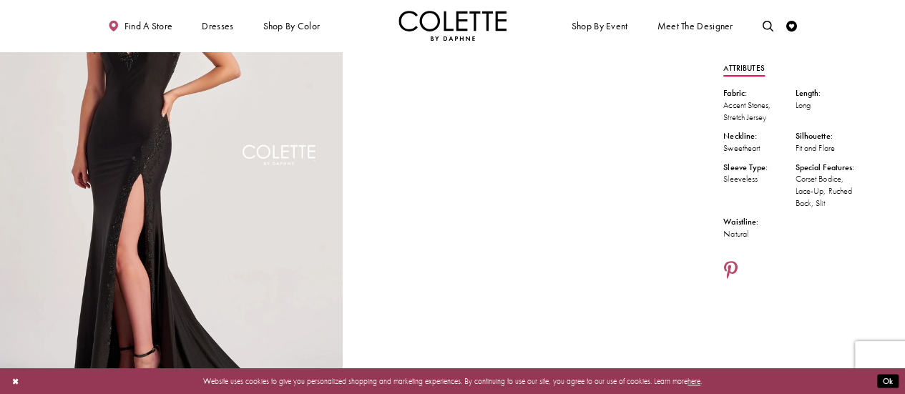
click at [286, 232] on img "Full size Style CL8485 Colette by Daphne #0 default Black frontface vertical pi…" at bounding box center [171, 165] width 343 height 514
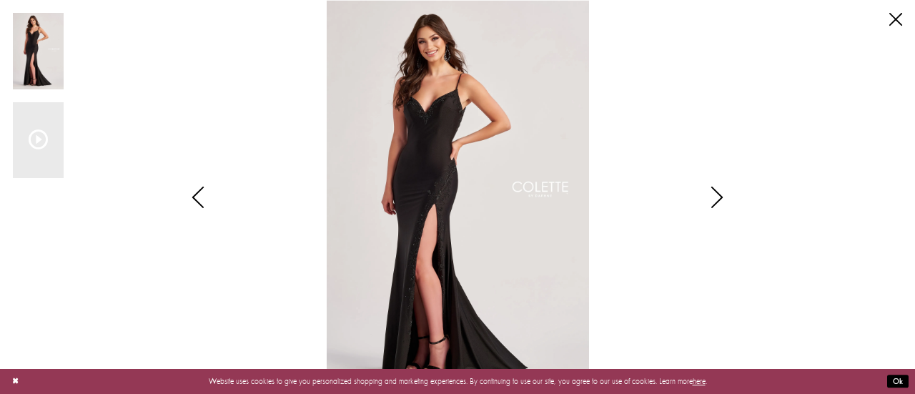
click at [722, 195] on icon "Style CL8485 Colette by Daphne Views dialog" at bounding box center [717, 197] width 36 height 21
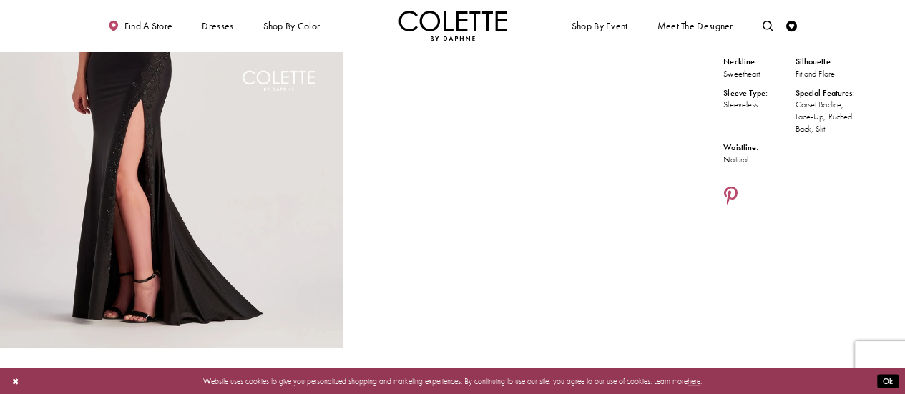
scroll to position [286, 0]
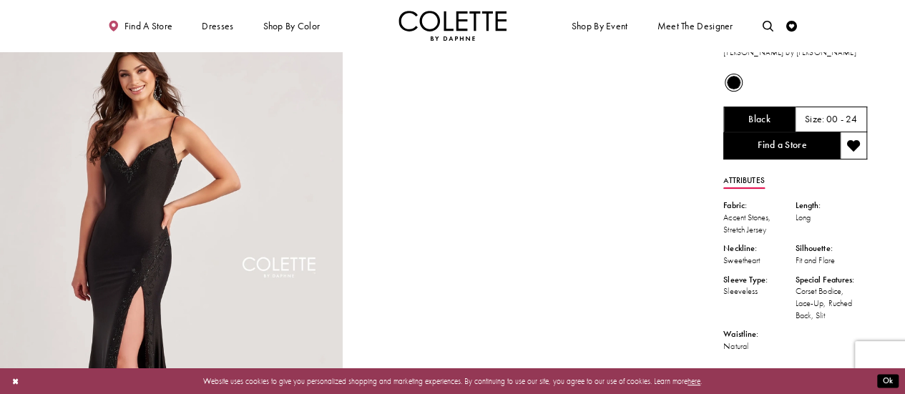
scroll to position [0, 0]
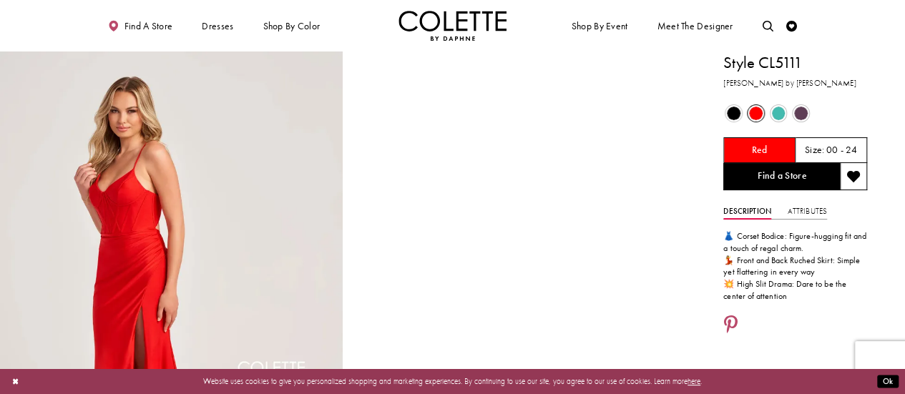
click at [738, 114] on span "Product color controls state depends on size chosen" at bounding box center [734, 114] width 14 height 14
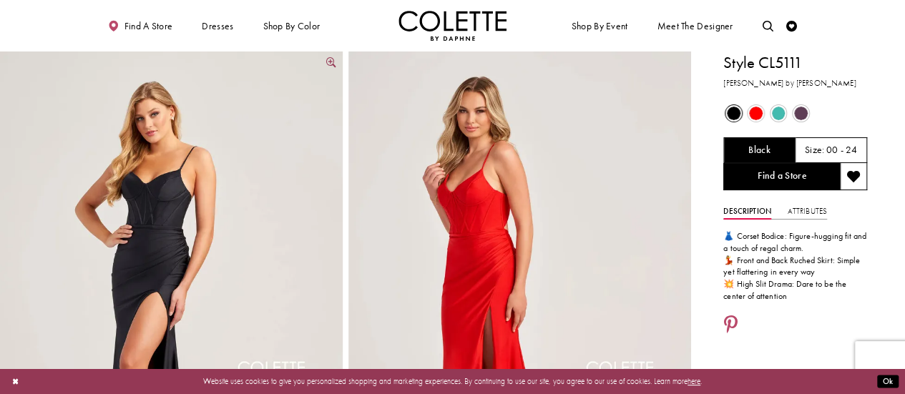
click at [184, 239] on img "Full size Style CL5111 Colette by Daphne #5 Black frontface vertical picture" at bounding box center [171, 308] width 343 height 514
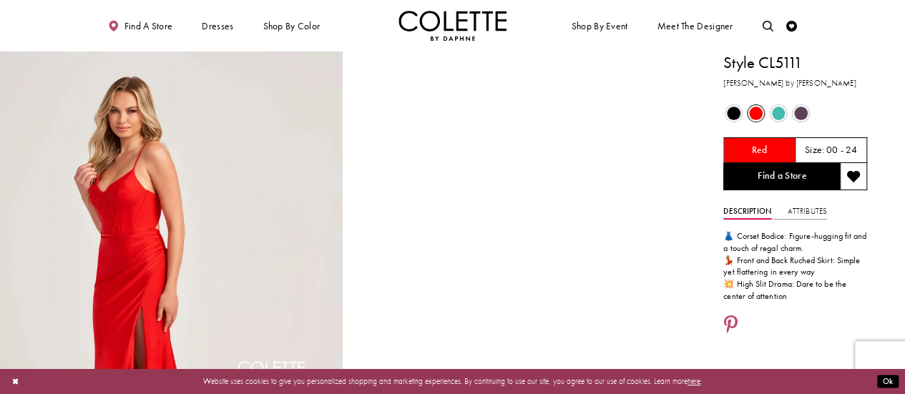
click at [734, 109] on span "Product color controls state depends on size chosen" at bounding box center [734, 114] width 14 height 14
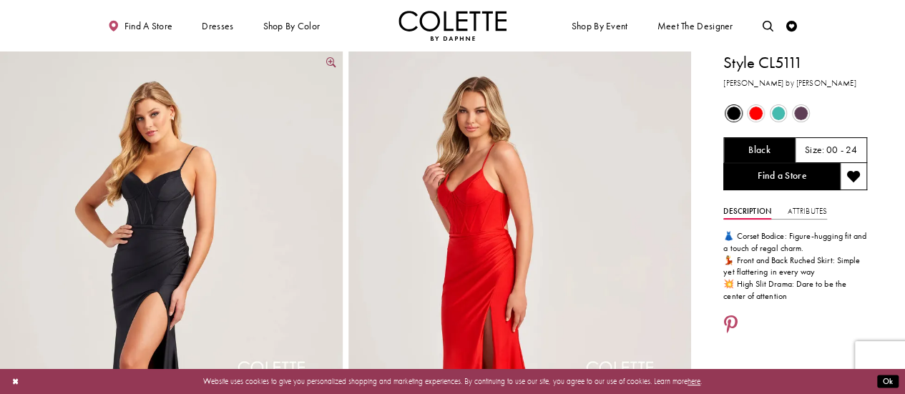
click at [257, 212] on img "Full size Style CL5111 Colette by Daphne #5 Black frontface vertical picture" at bounding box center [171, 308] width 343 height 514
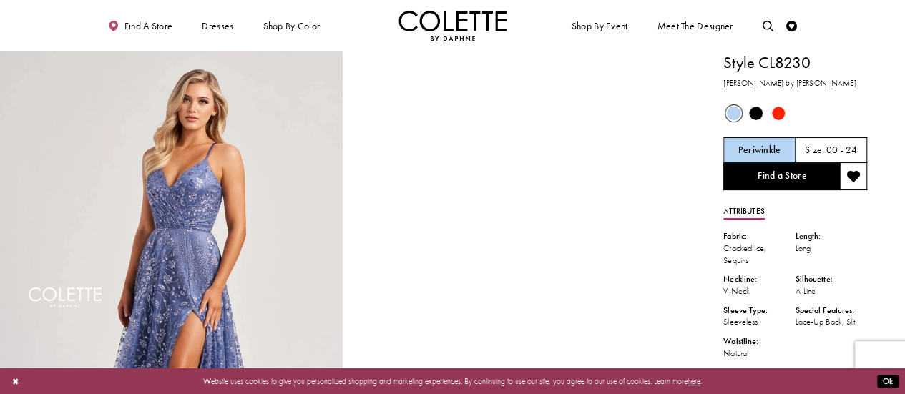
click at [752, 109] on span "Product color controls state depends on size chosen" at bounding box center [756, 114] width 14 height 14
click at [752, 112] on span "Product color controls state depends on size chosen" at bounding box center [756, 114] width 14 height 14
click at [751, 111] on span "Product color controls state depends on size chosen" at bounding box center [756, 114] width 14 height 14
click at [234, 190] on img "Full size Style CL8230 Colette by Daphne #0 default Periwinkle frontface vertic…" at bounding box center [171, 308] width 343 height 514
